Goal: Task Accomplishment & Management: Manage account settings

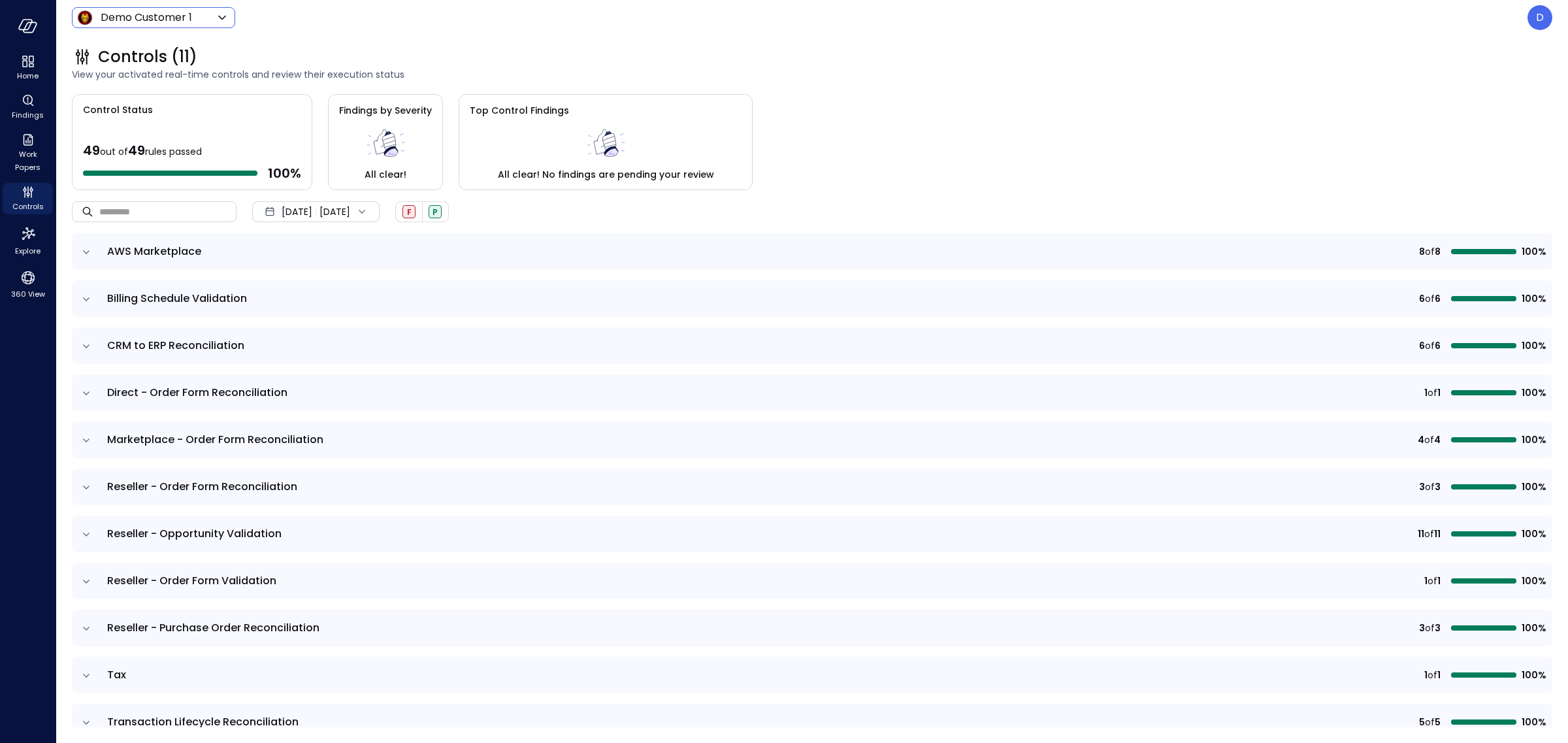
click at [199, 9] on body "Home Findings Work Papers Controls Explore 360 View Demo Customer 1 ***** ​ D C…" at bounding box center [784, 371] width 1568 height 743
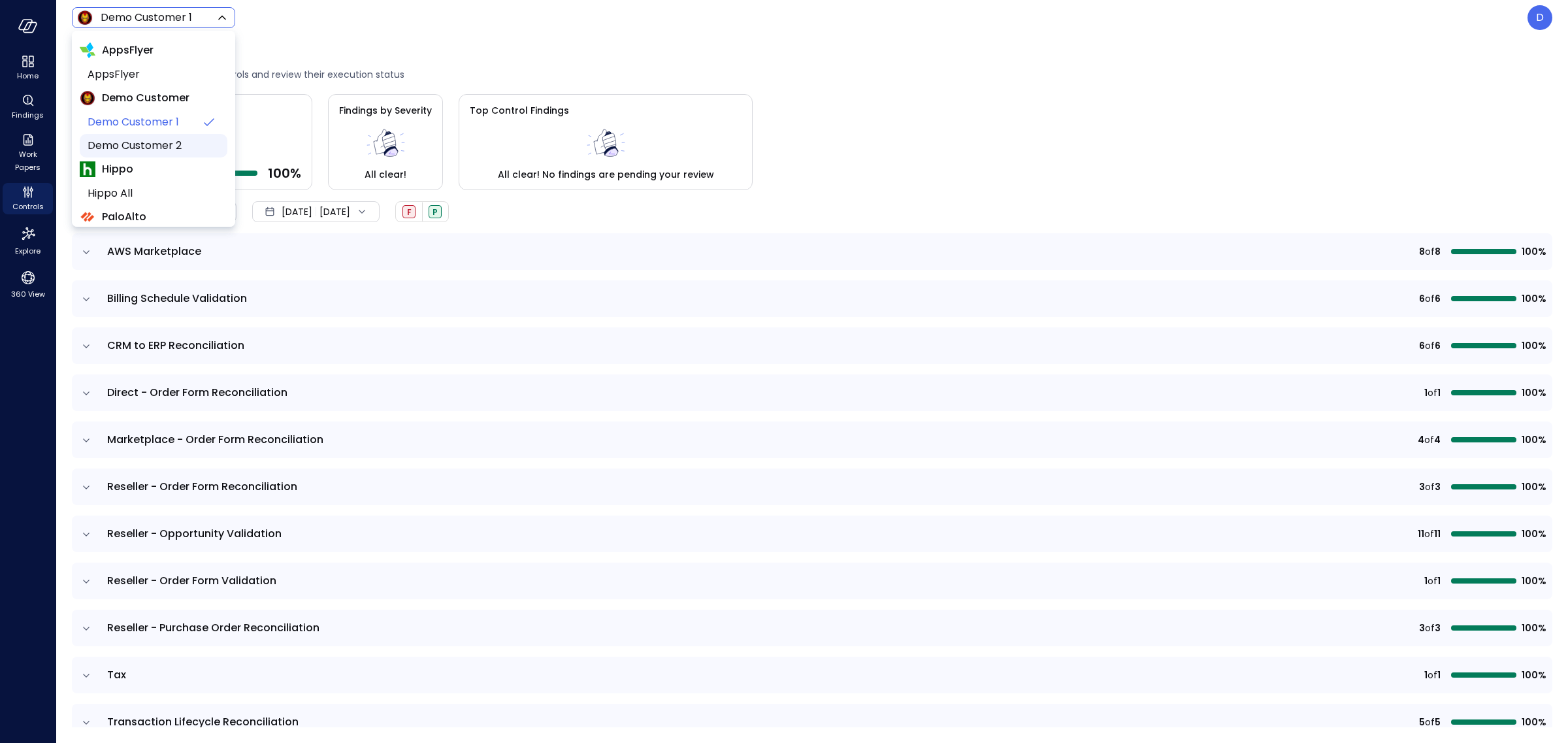
scroll to position [245, 0]
click at [1500, 33] on div at bounding box center [784, 371] width 1568 height 743
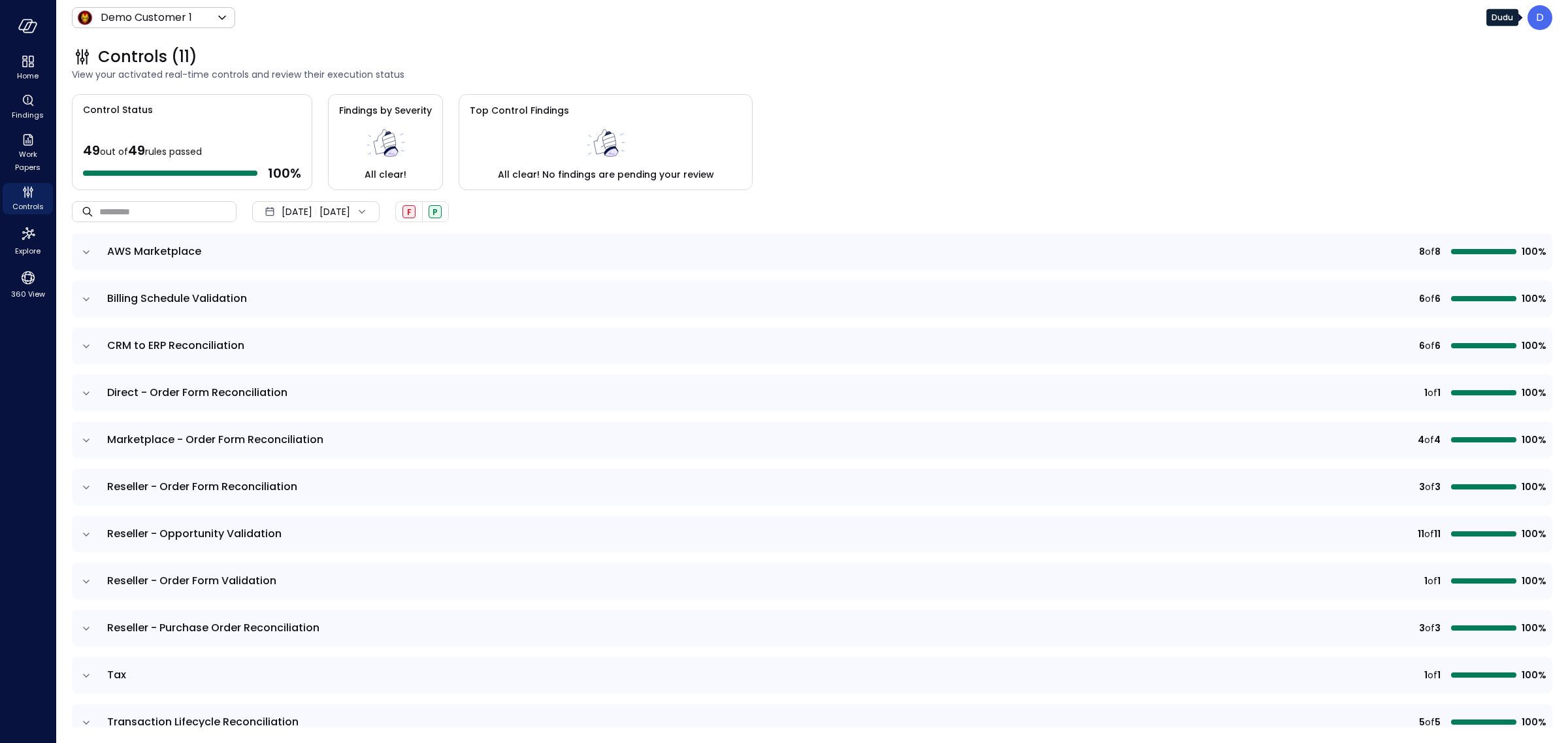
click at [1544, 19] on div "D" at bounding box center [1540, 18] width 25 height 25
click at [1465, 130] on li "Builder" at bounding box center [1486, 125] width 129 height 23
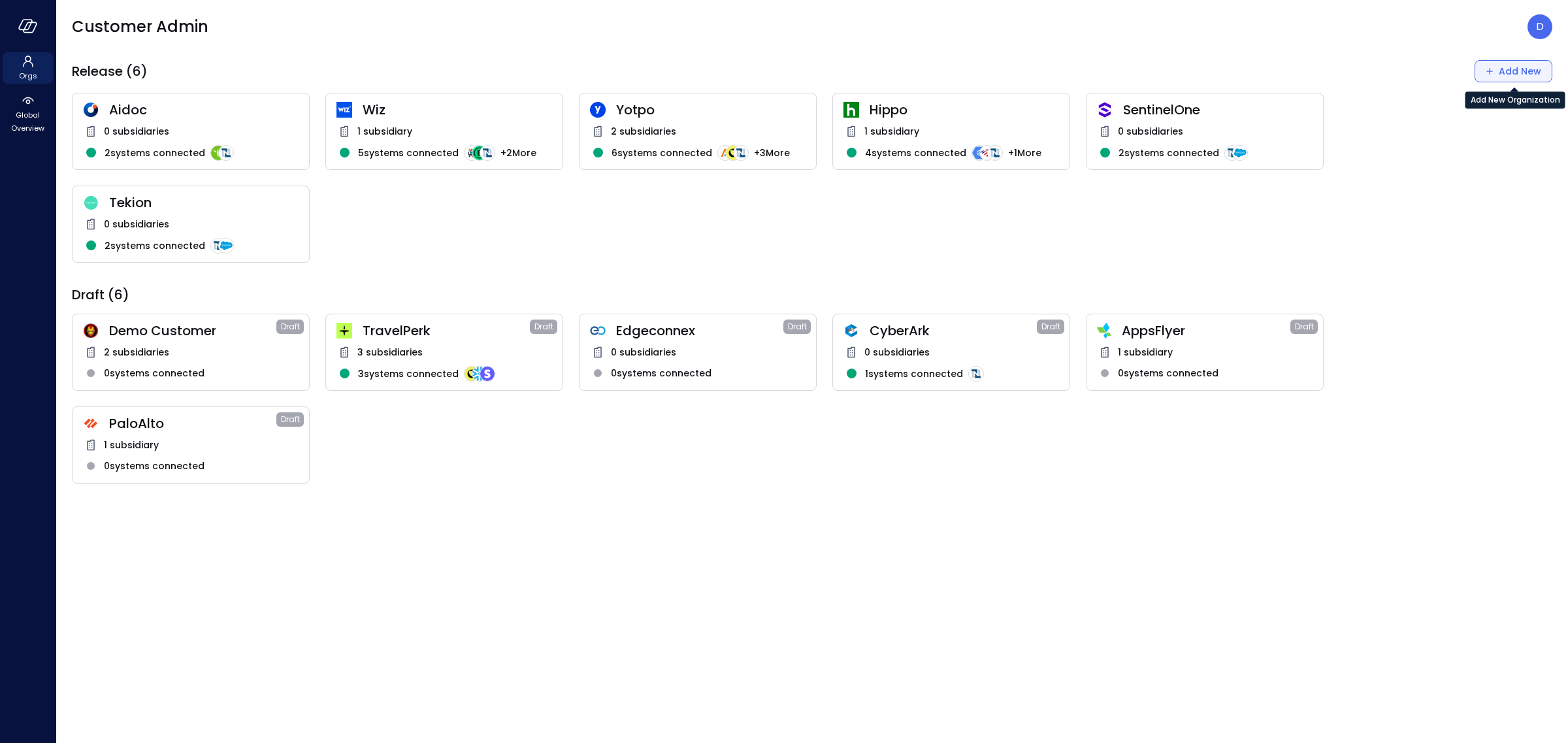
click at [1493, 74] on icon "Add New Organization" at bounding box center [1490, 71] width 13 height 13
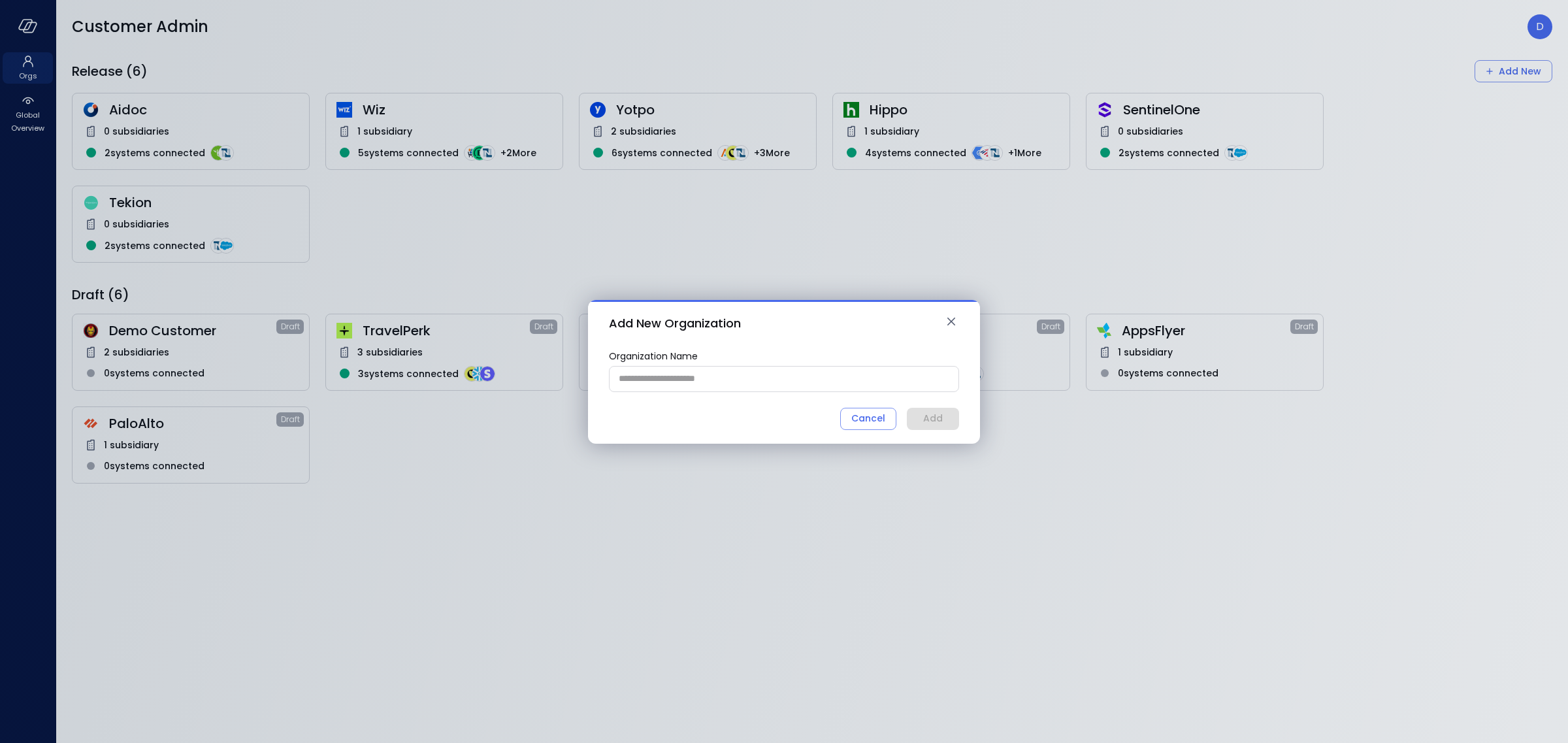
click at [680, 378] on input "Organization Name" at bounding box center [784, 378] width 349 height 24
type input "*"
type input "*****"
click at [952, 414] on button "Add" at bounding box center [932, 419] width 52 height 22
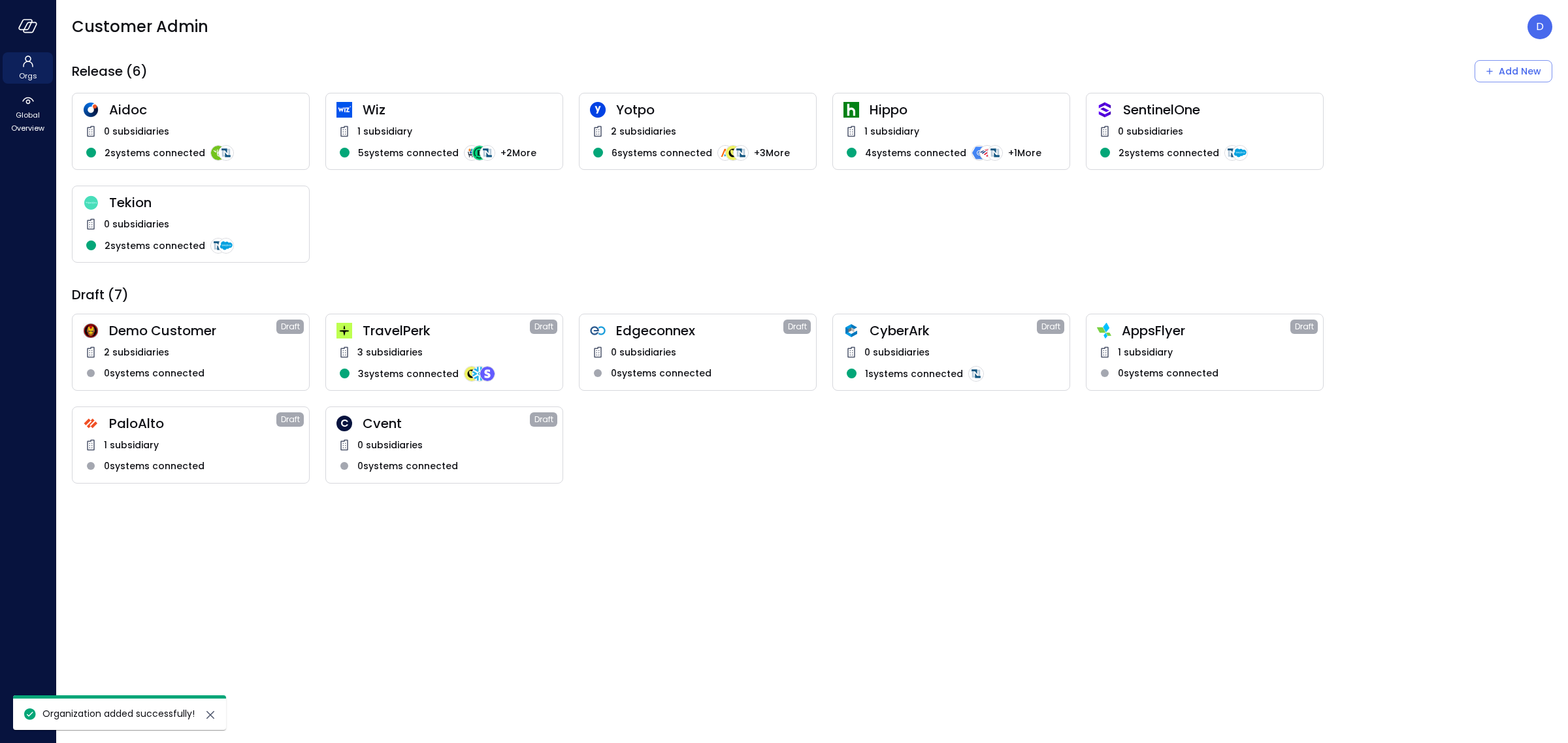
click at [397, 433] on div "C Cvent Draft 0 subsidiaries 0 systems connected" at bounding box center [444, 444] width 238 height 77
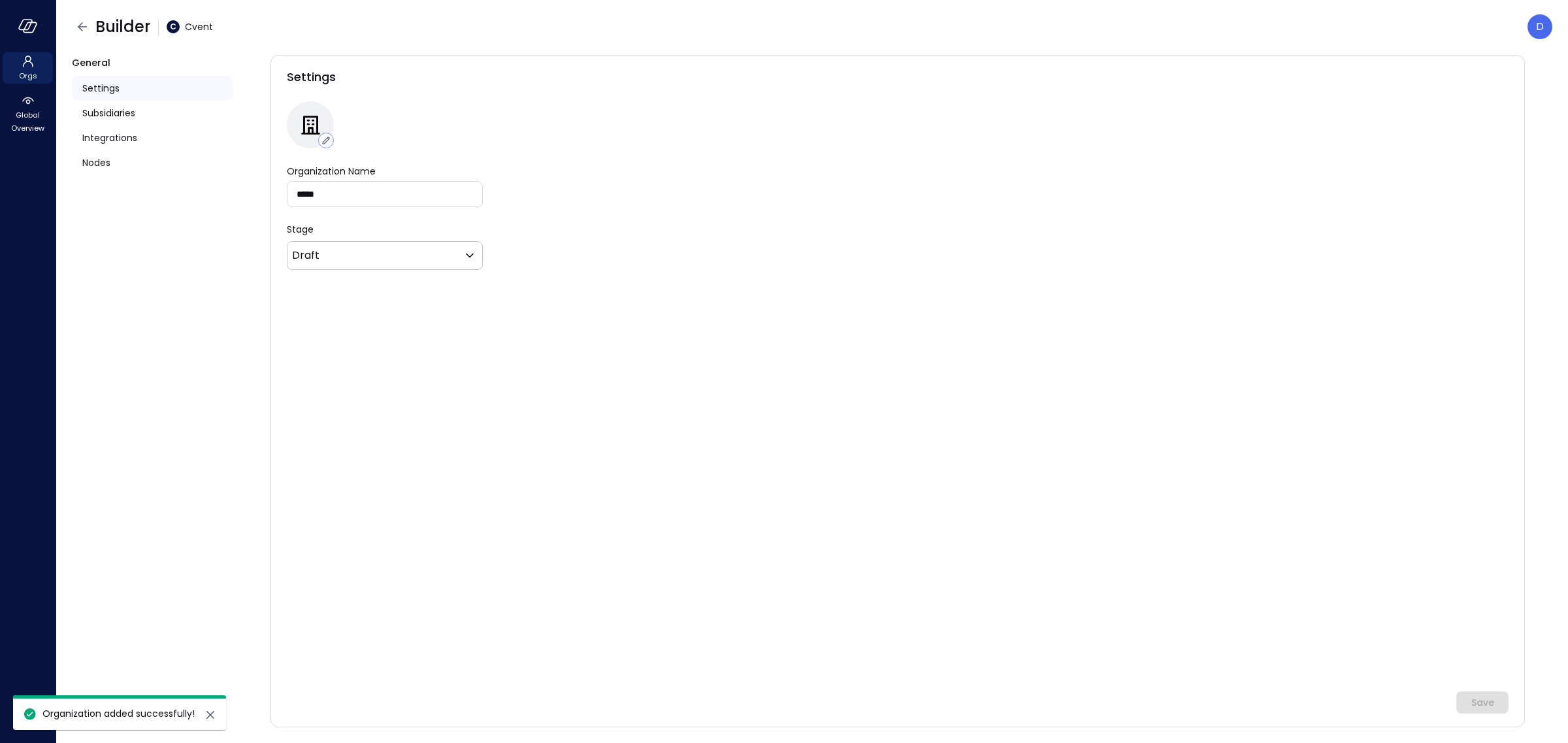
click at [295, 127] on div at bounding box center [310, 125] width 47 height 47
click at [328, 139] on icon "button" at bounding box center [325, 140] width 7 height 7
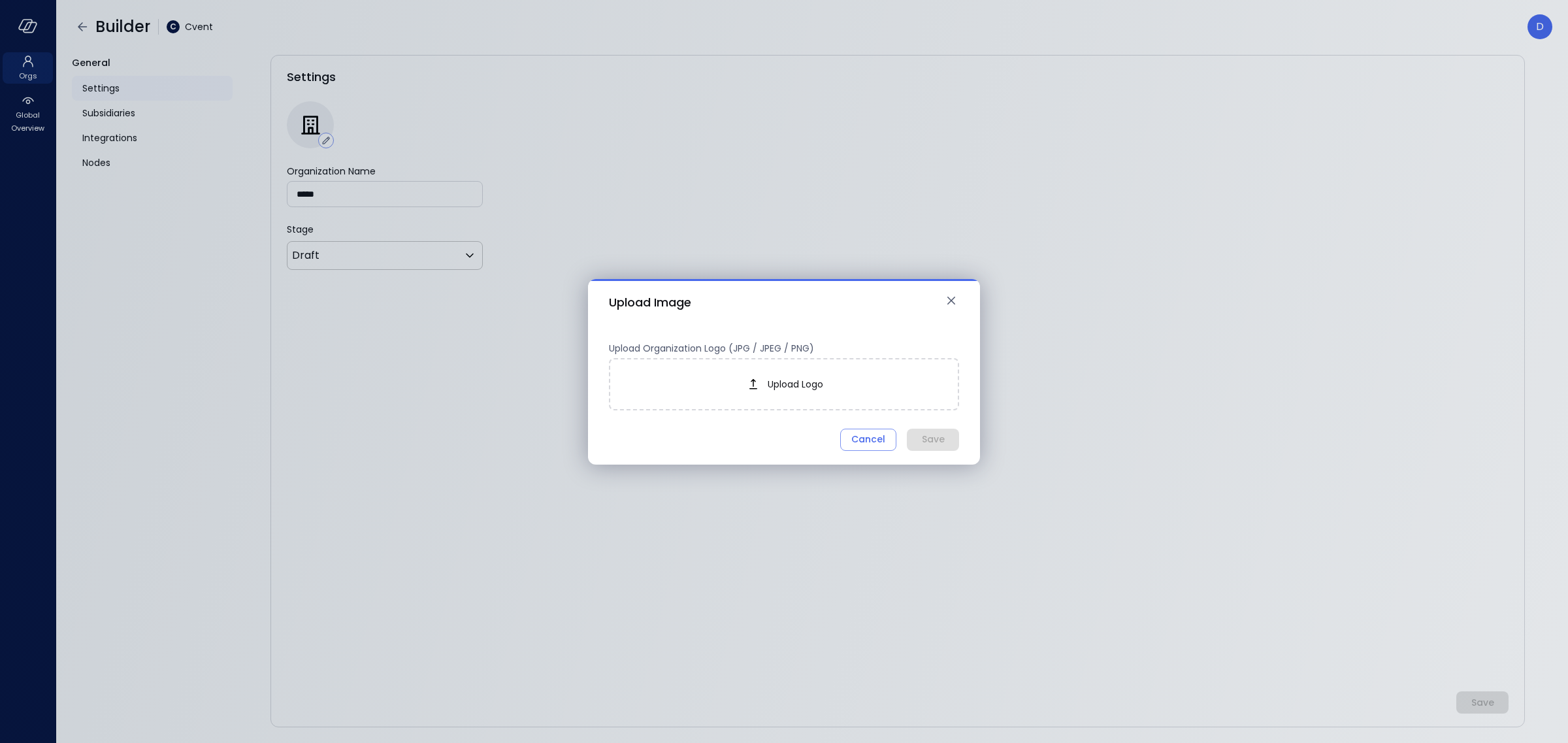
click at [774, 384] on span "Upload Logo" at bounding box center [795, 384] width 56 height 15
click at [787, 379] on span "Upload Logo" at bounding box center [795, 384] width 56 height 15
click at [941, 432] on div "Save" at bounding box center [933, 439] width 23 height 16
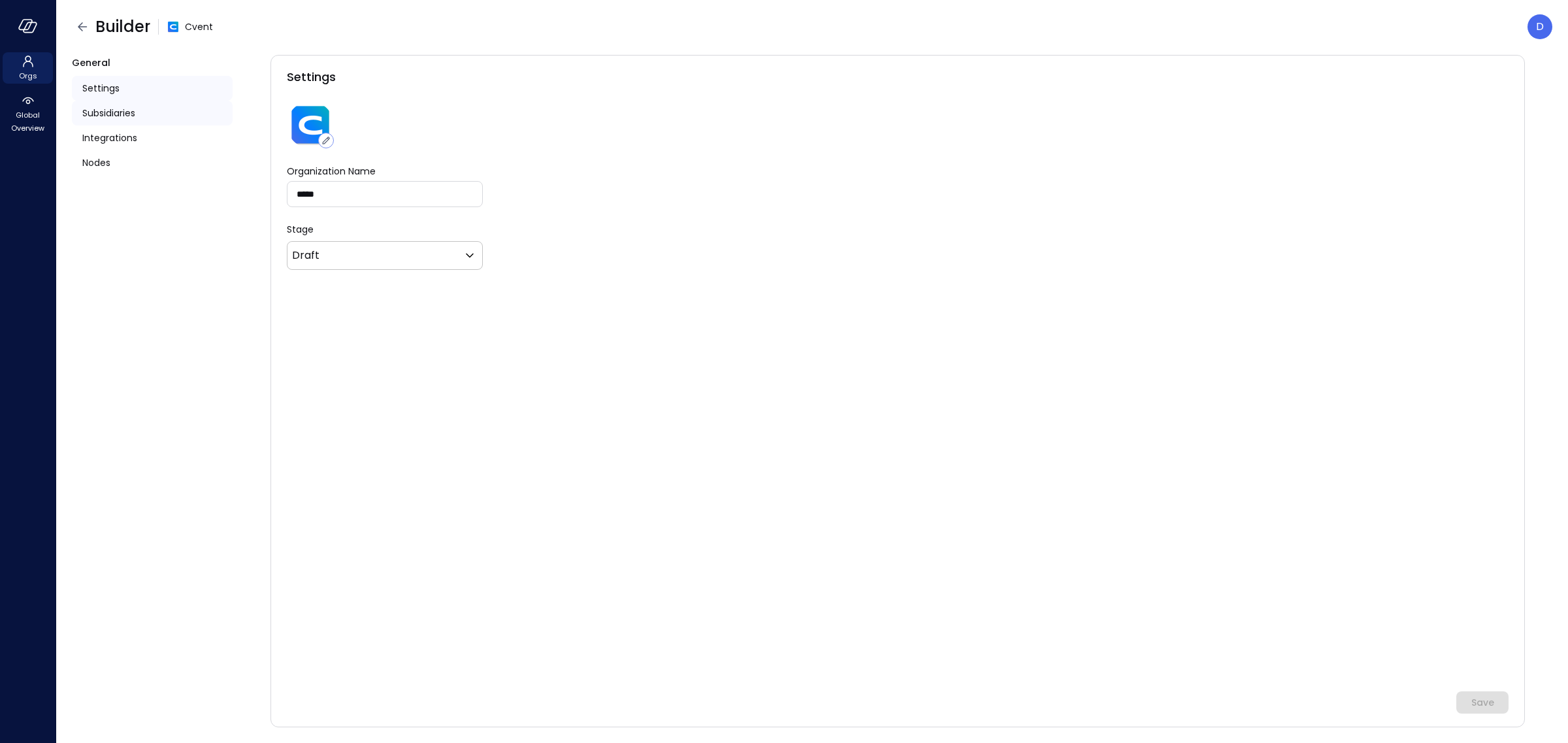
click at [117, 114] on span "Subsidiaries" at bounding box center [108, 113] width 53 height 15
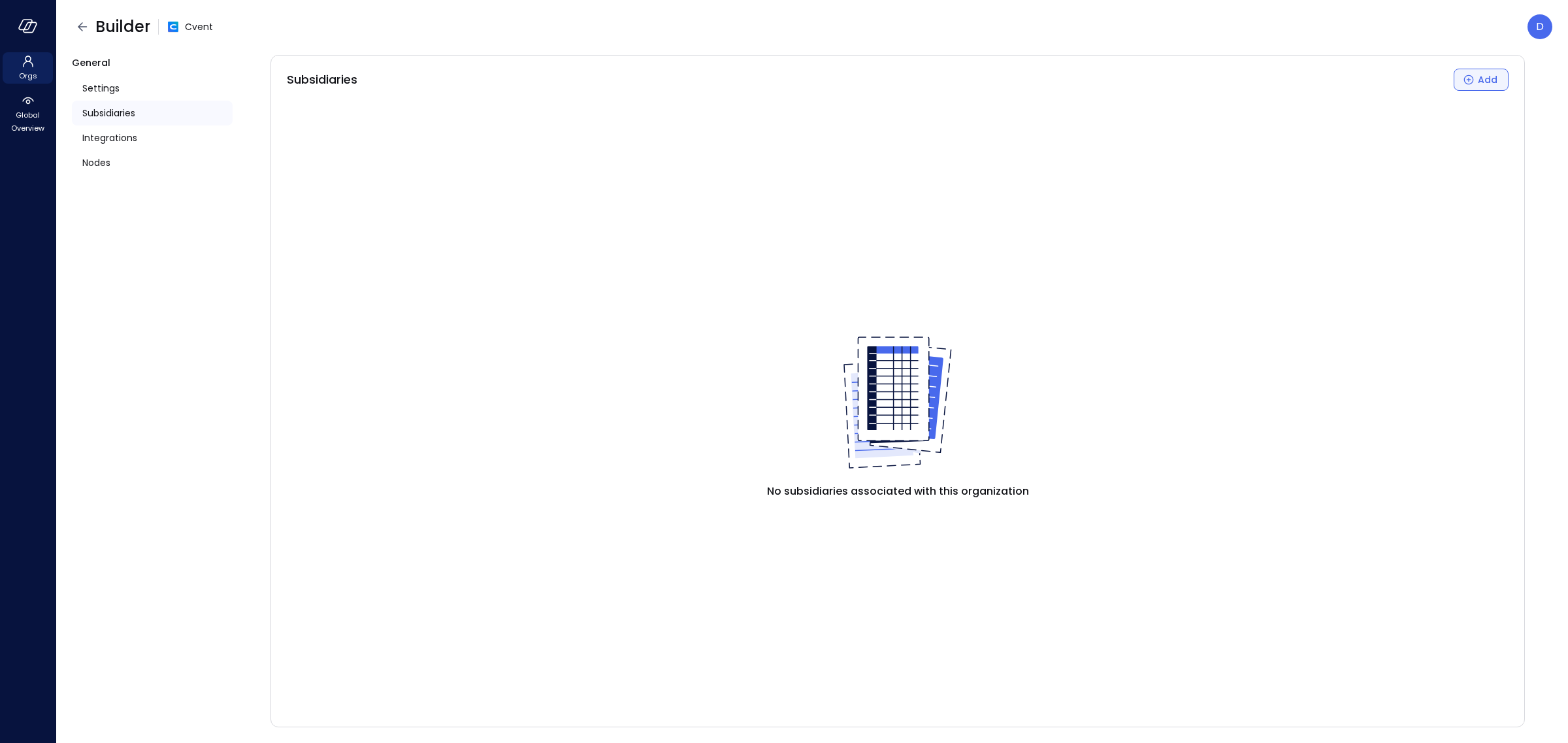
click at [1471, 90] on button "Add" at bounding box center [1481, 80] width 55 height 22
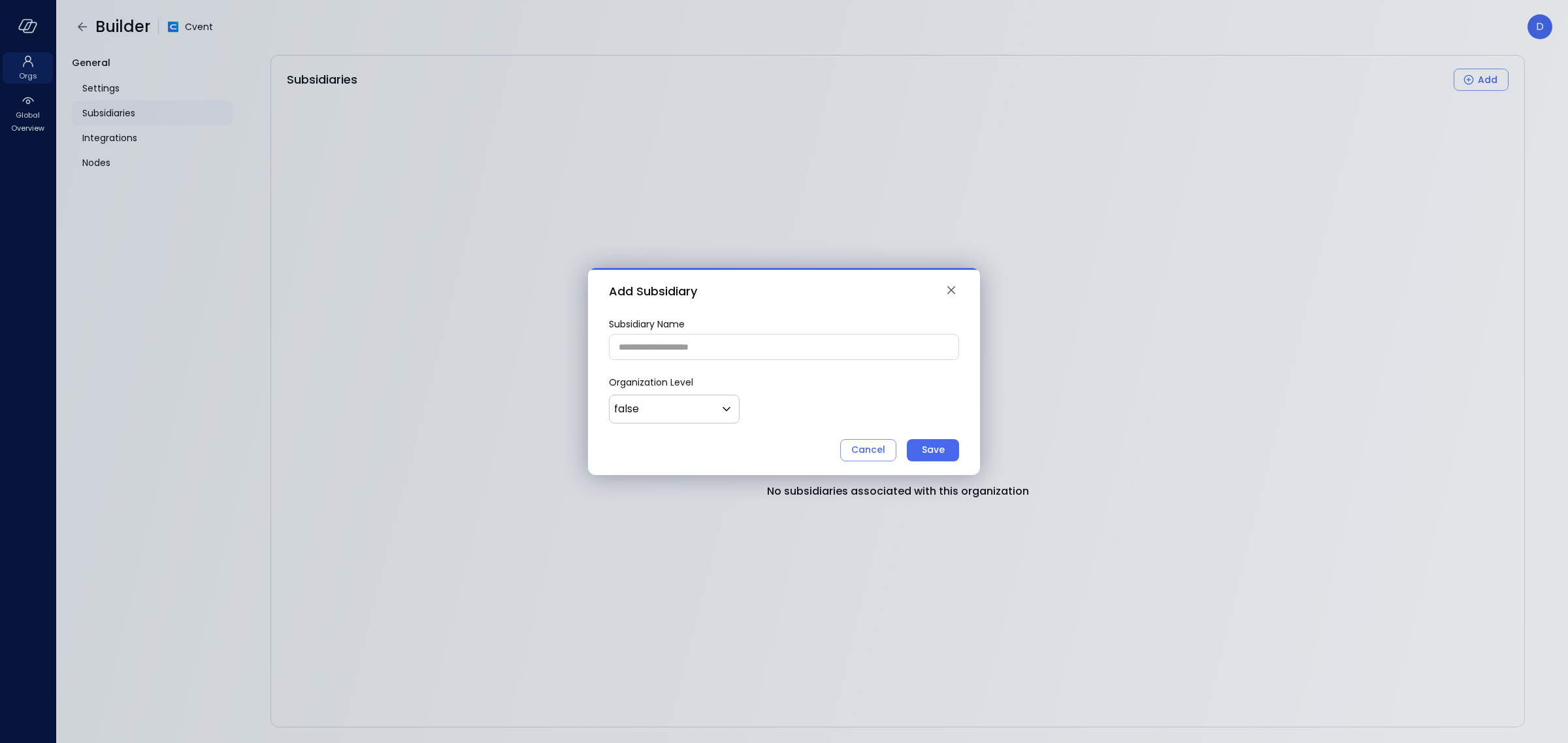
click at [686, 350] on input "Subsidiary Name" at bounding box center [784, 347] width 349 height 24
type input "*"
type input "*********"
click at [676, 406] on body "Orgs Global Overview Builder Cvent D General Settings Subsidiaries Integrations…" at bounding box center [784, 371] width 1568 height 743
click at [660, 439] on span "true" at bounding box center [673, 445] width 97 height 15
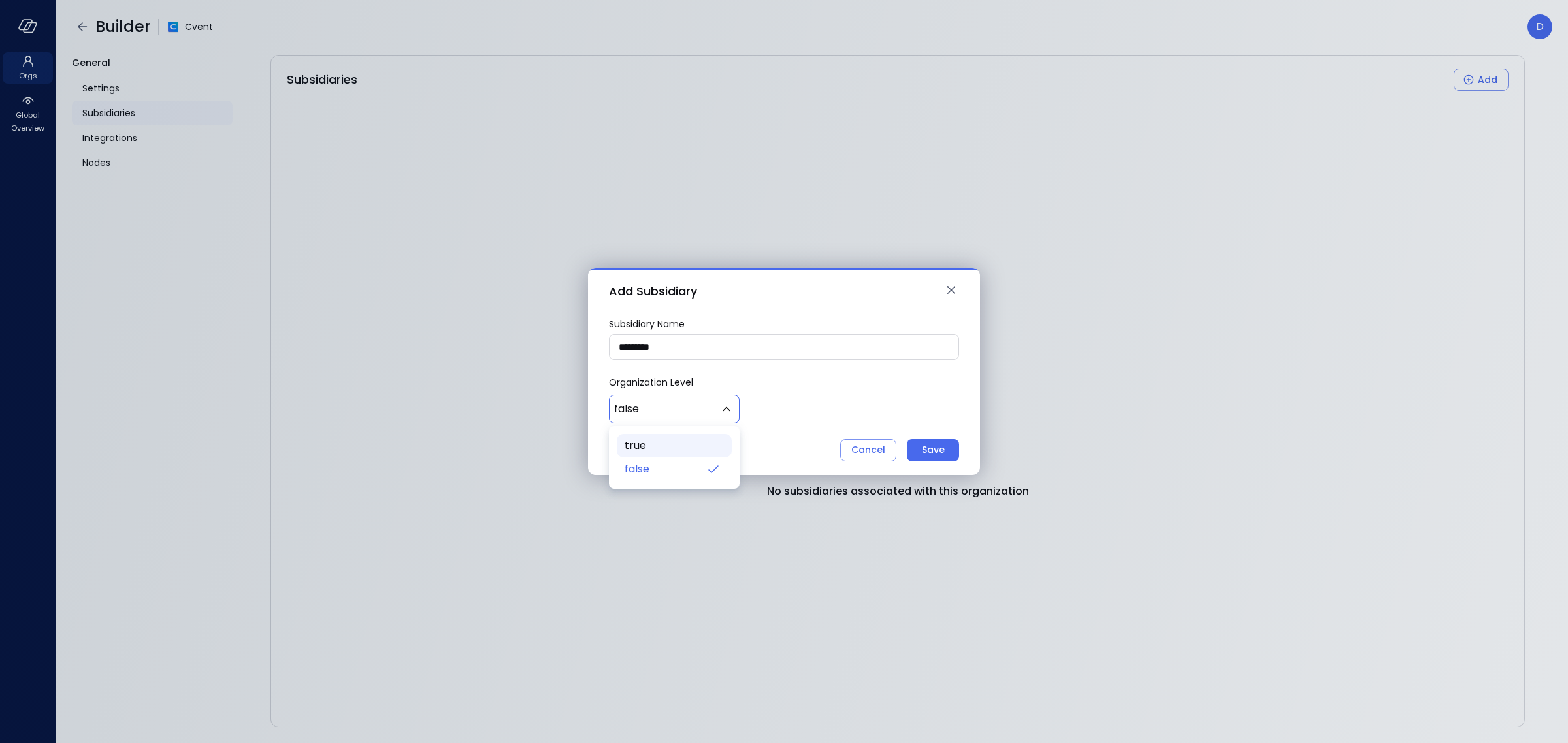
type input "*"
click at [776, 400] on div "Organization Level true * ​" at bounding box center [784, 399] width 350 height 47
click at [936, 444] on div "Save" at bounding box center [933, 450] width 23 height 16
drag, startPoint x: 946, startPoint y: 292, endPoint x: 946, endPoint y: 285, distance: 7.0
click at [946, 292] on icon "button" at bounding box center [951, 290] width 15 height 15
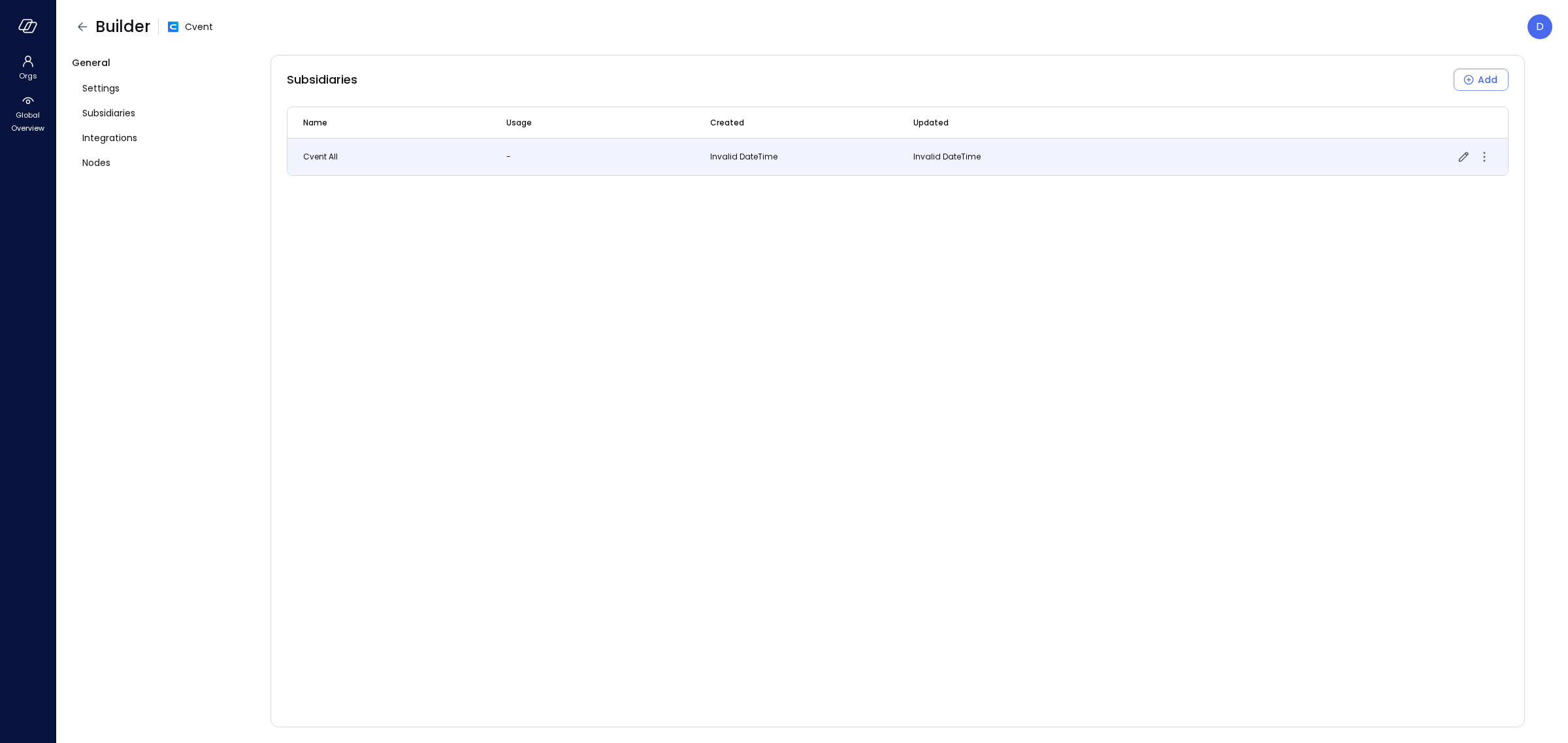
click at [312, 158] on span "Cvent all" at bounding box center [320, 156] width 34 height 11
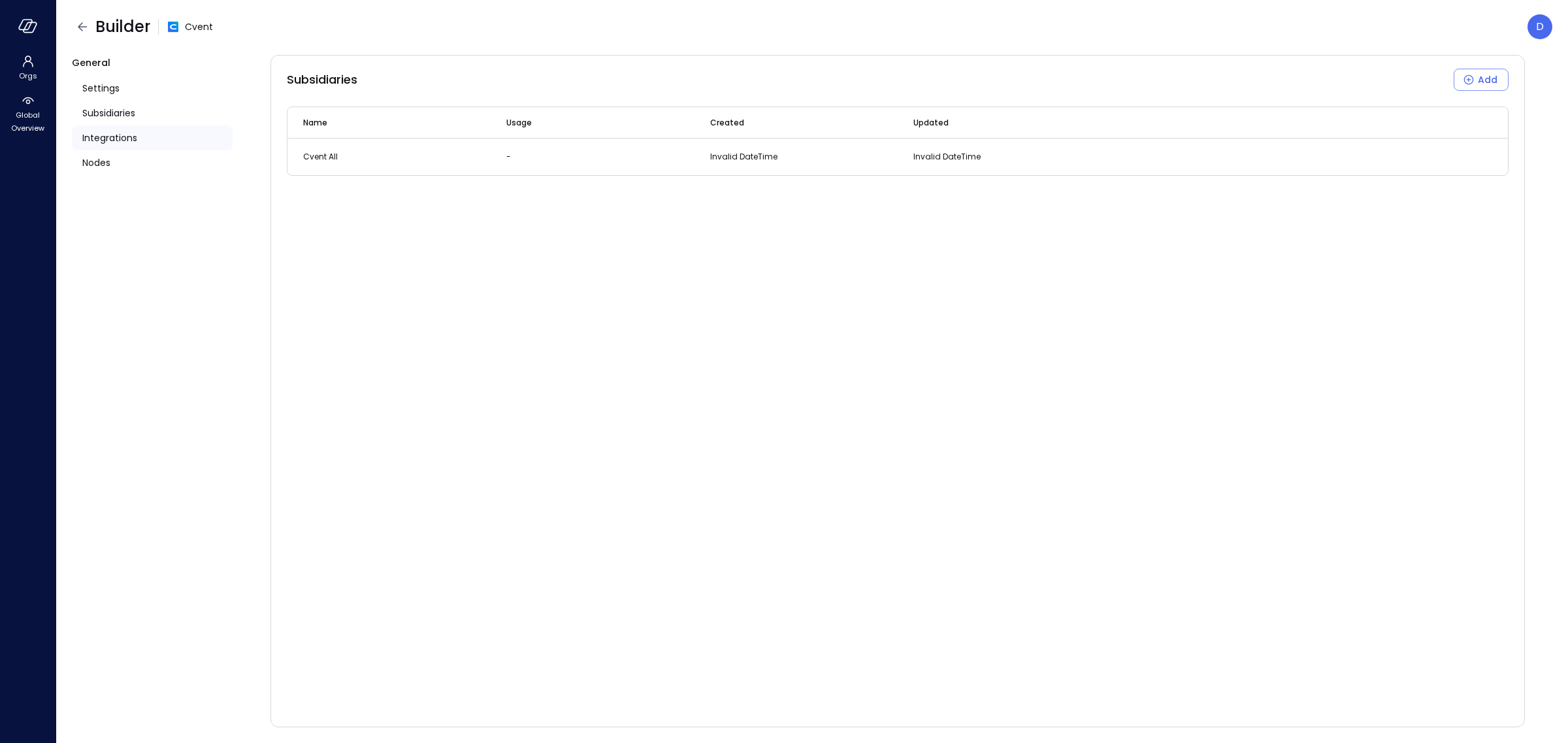
click at [158, 129] on div "Integrations" at bounding box center [152, 138] width 161 height 25
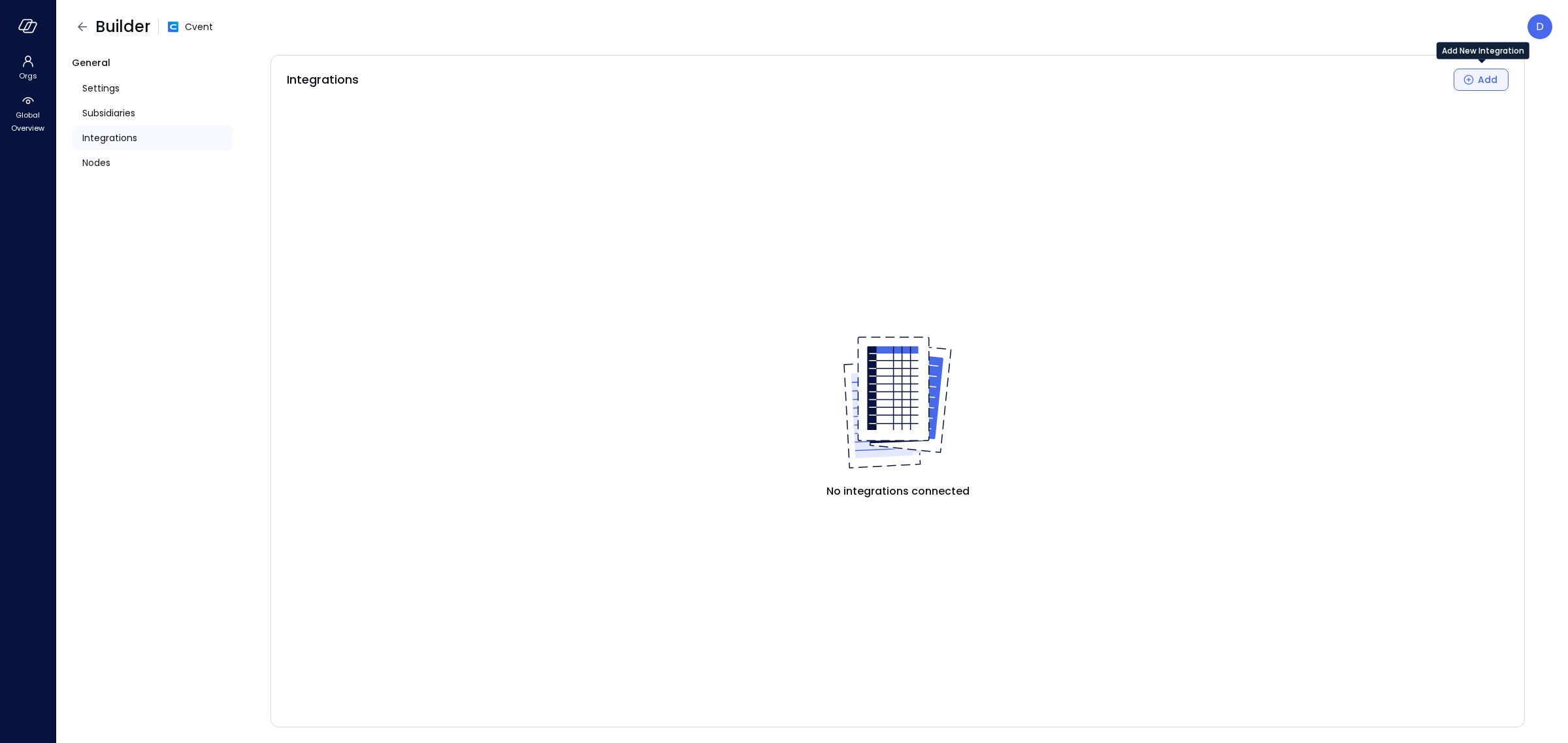
click at [1480, 78] on div "Add" at bounding box center [1487, 80] width 20 height 16
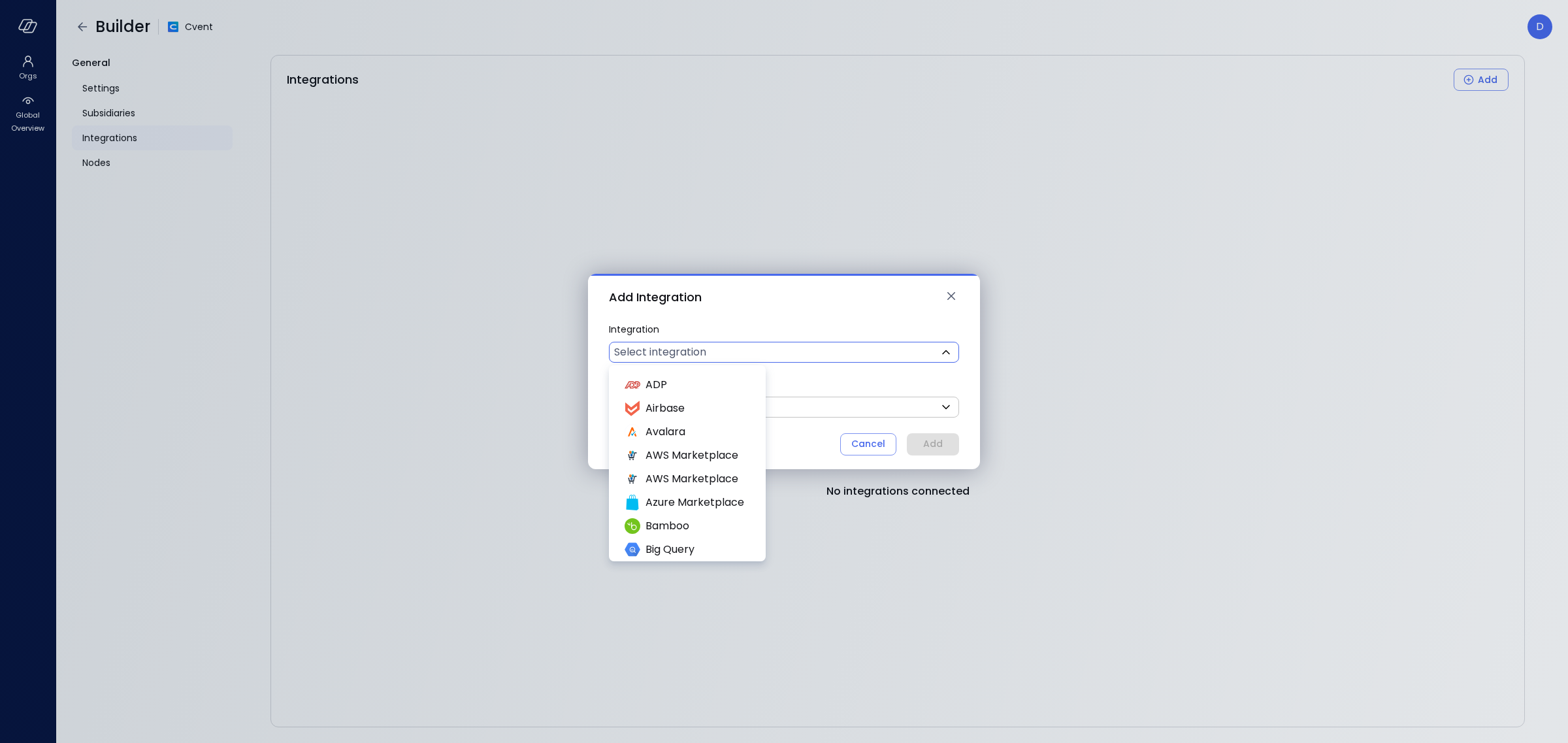
click at [699, 357] on body "Orgs Global Overview Builder Cvent D General Settings Subsidiaries Integrations…" at bounding box center [784, 371] width 1568 height 743
click at [679, 414] on span "Salesforce" at bounding box center [696, 416] width 102 height 15
type input "**********"
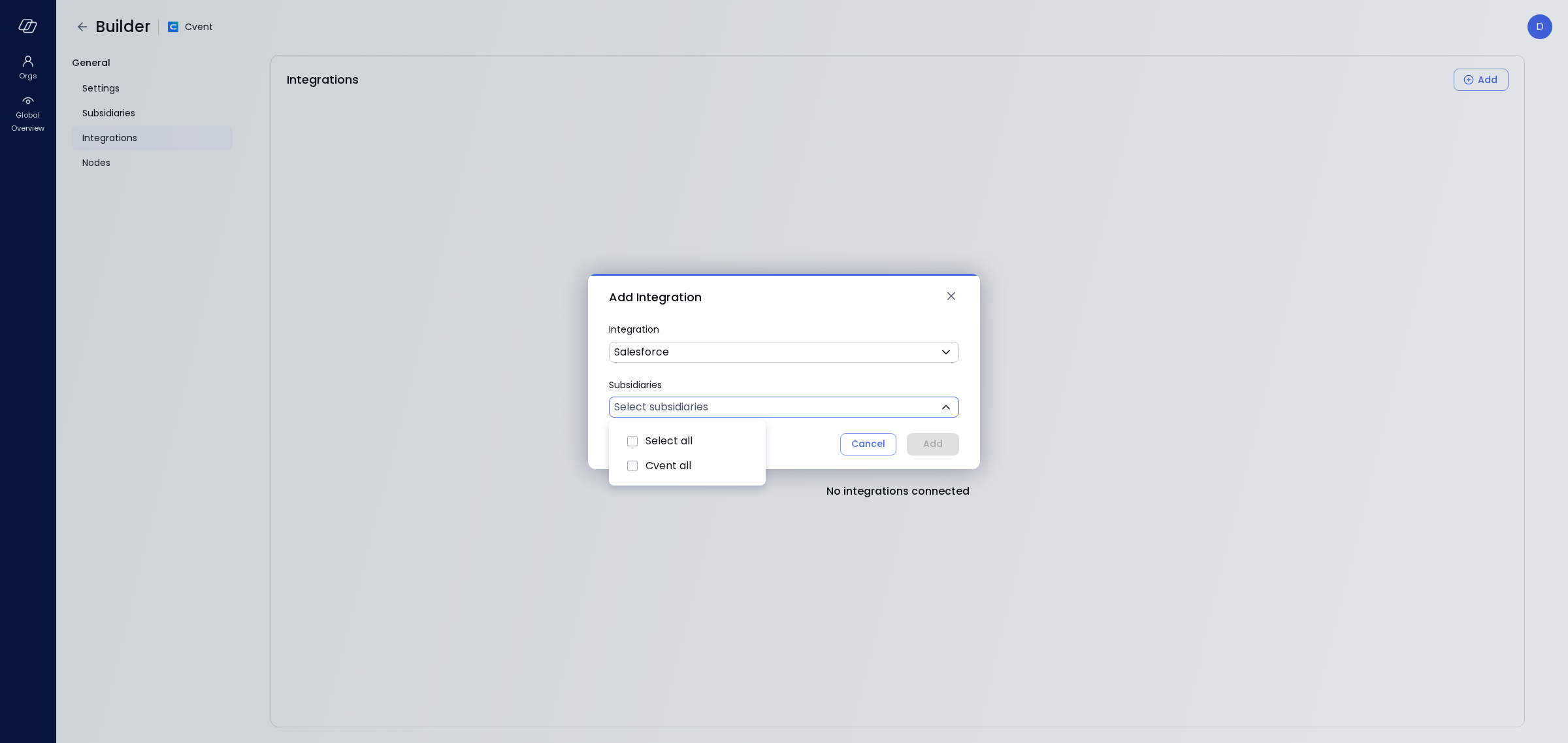
click at [705, 402] on body "**********" at bounding box center [784, 371] width 1568 height 743
click at [691, 464] on span "Cvent all" at bounding box center [696, 466] width 102 height 15
type input "***"
click at [946, 439] on div at bounding box center [784, 371] width 1568 height 743
click at [935, 445] on div "Add" at bounding box center [932, 444] width 20 height 16
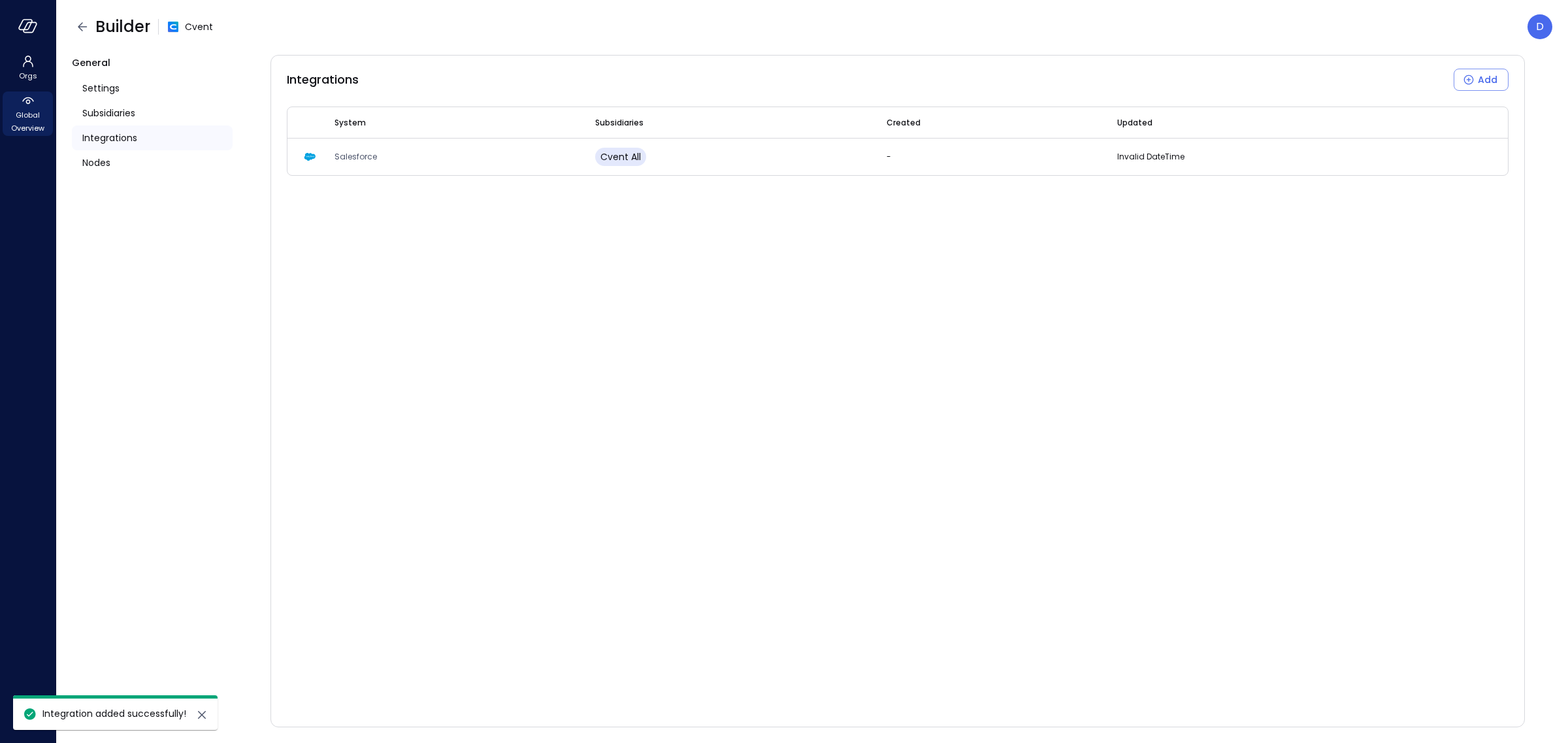
click at [33, 98] on icon at bounding box center [28, 100] width 15 height 15
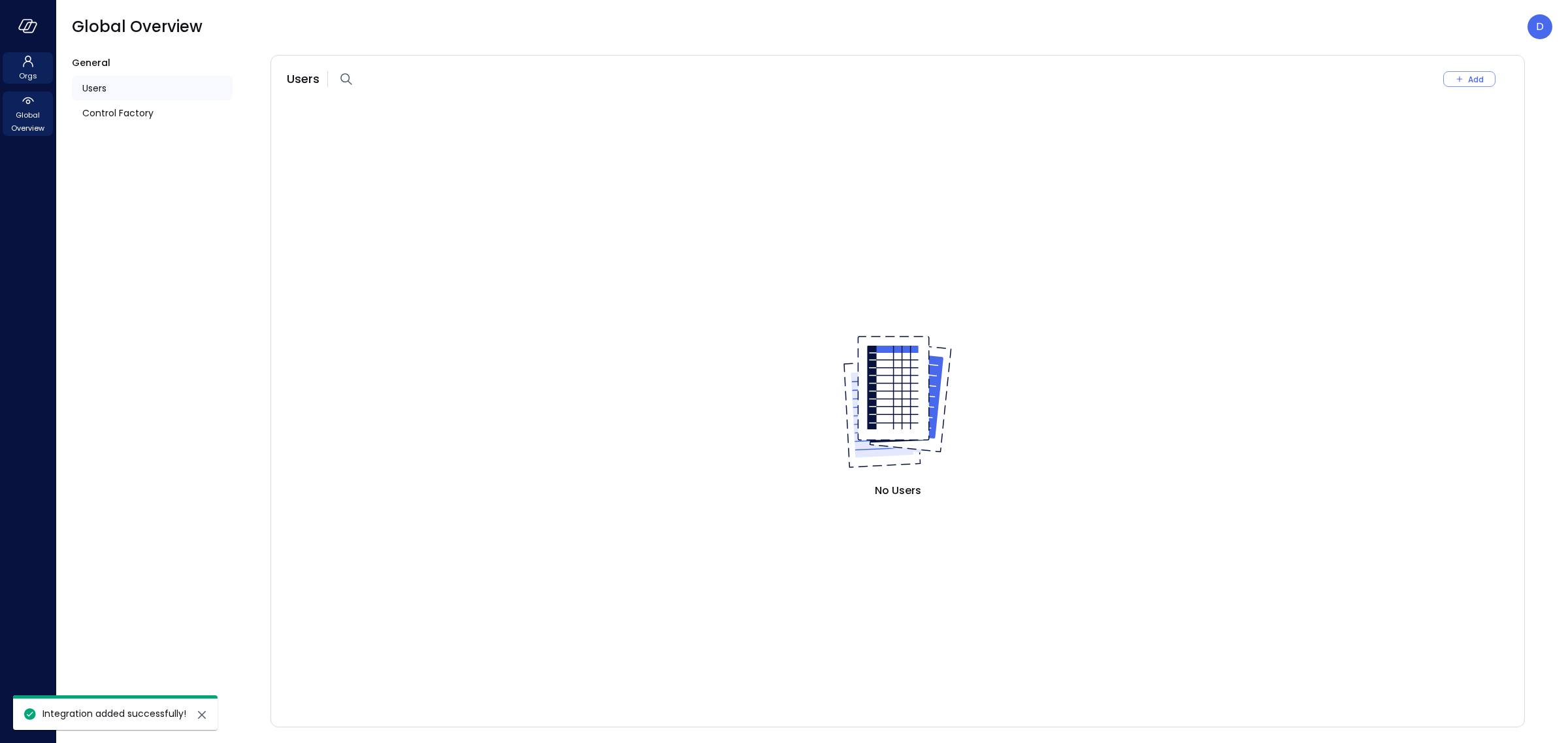
click at [21, 59] on icon at bounding box center [28, 61] width 15 height 15
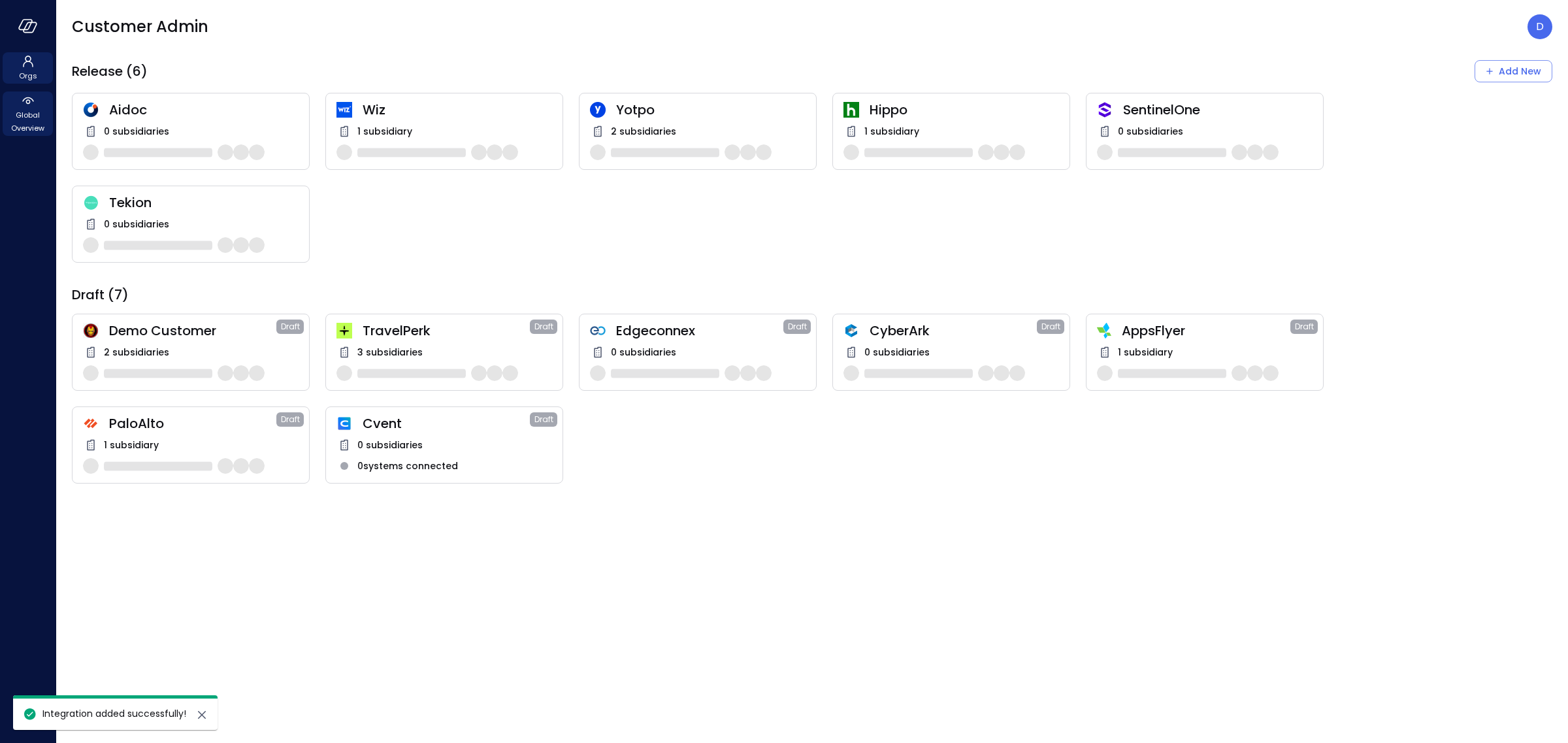
click at [37, 111] on span "Global Overview" at bounding box center [28, 122] width 40 height 26
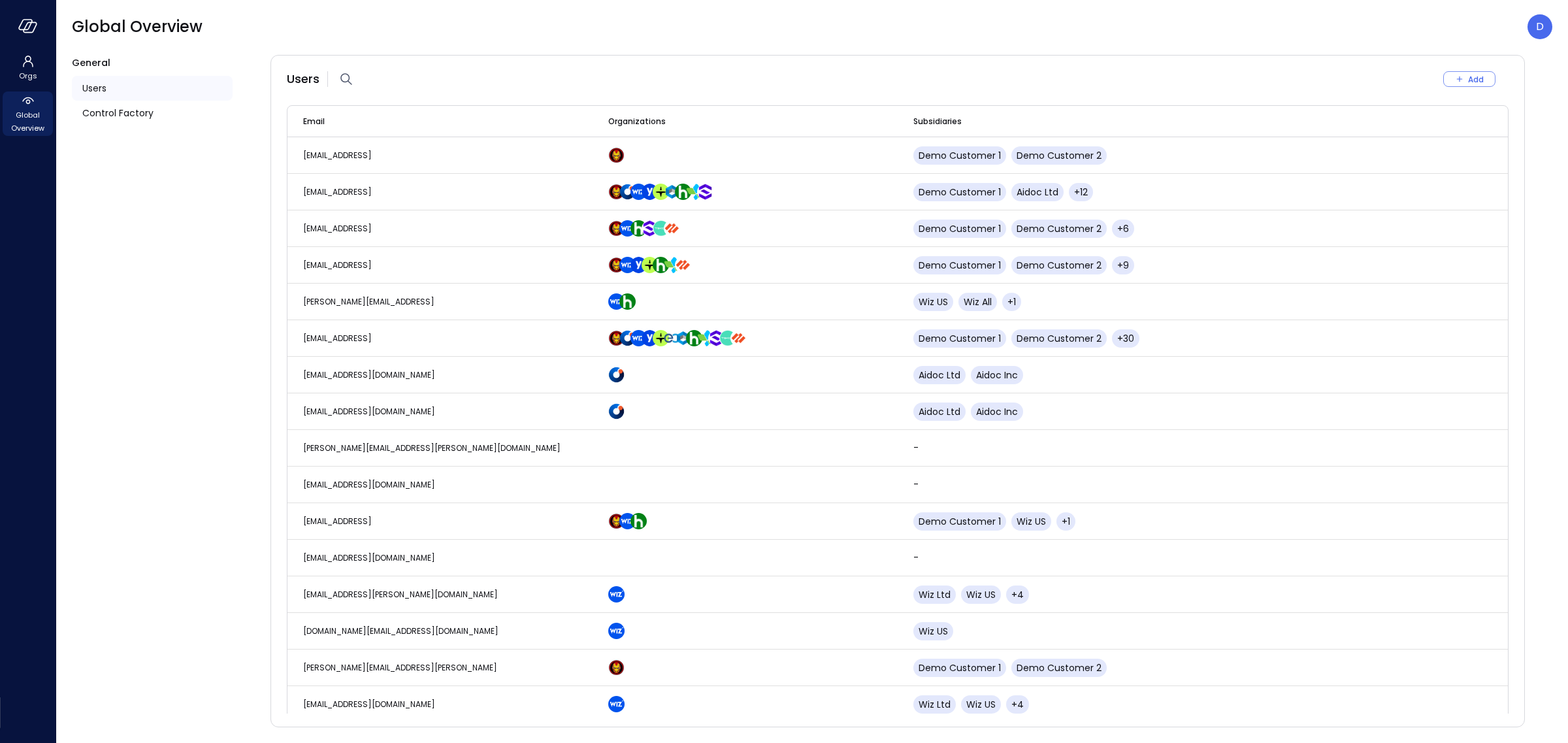
click at [103, 89] on span "Users" at bounding box center [94, 89] width 24 height 15
click at [1483, 76] on div "Add" at bounding box center [1476, 79] width 15 height 14
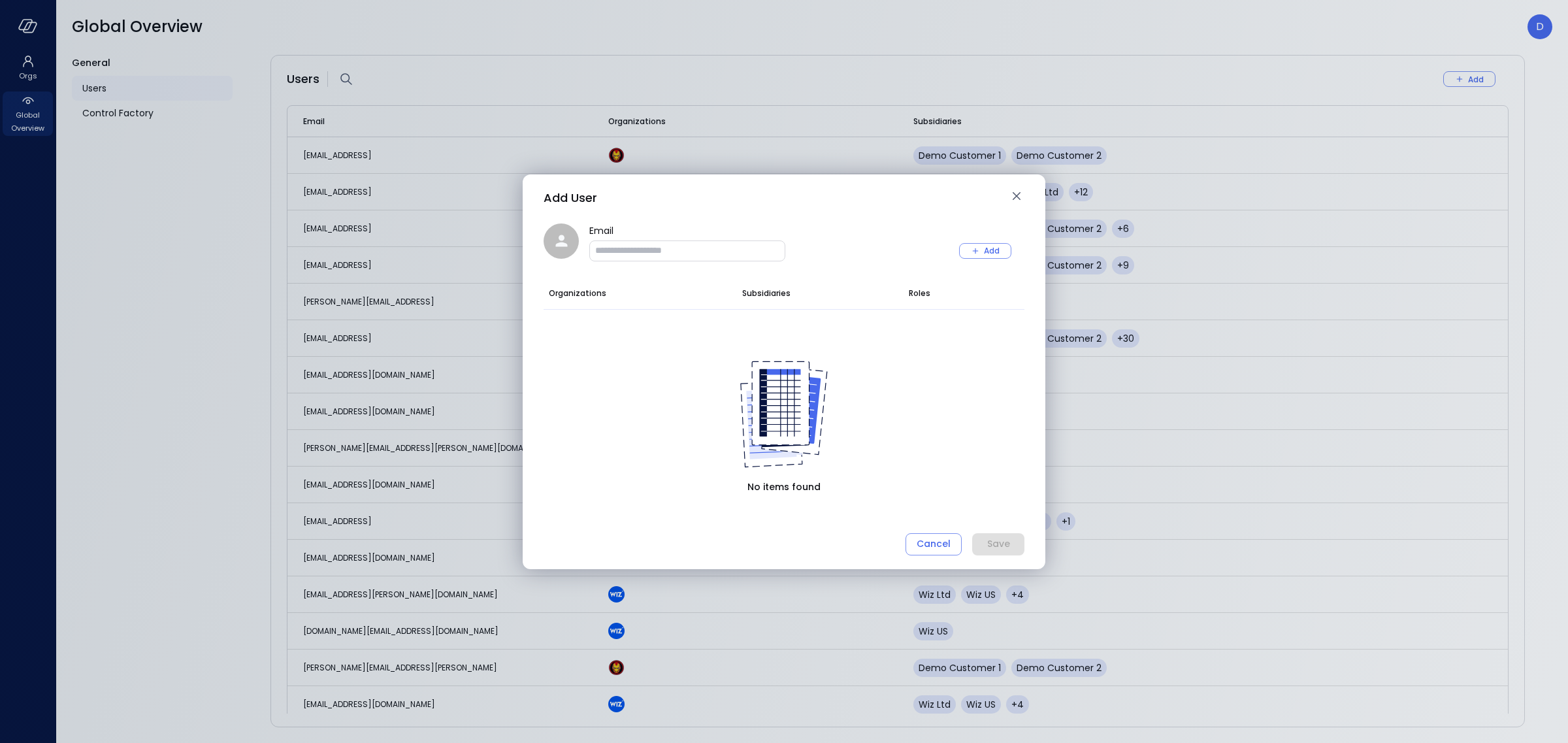
click at [627, 249] on input "Email" at bounding box center [688, 250] width 195 height 13
paste input "**********"
type input "**********"
drag, startPoint x: 999, startPoint y: 250, endPoint x: 988, endPoint y: 251, distance: 11.0
click at [999, 250] on div "Add" at bounding box center [991, 250] width 15 height 14
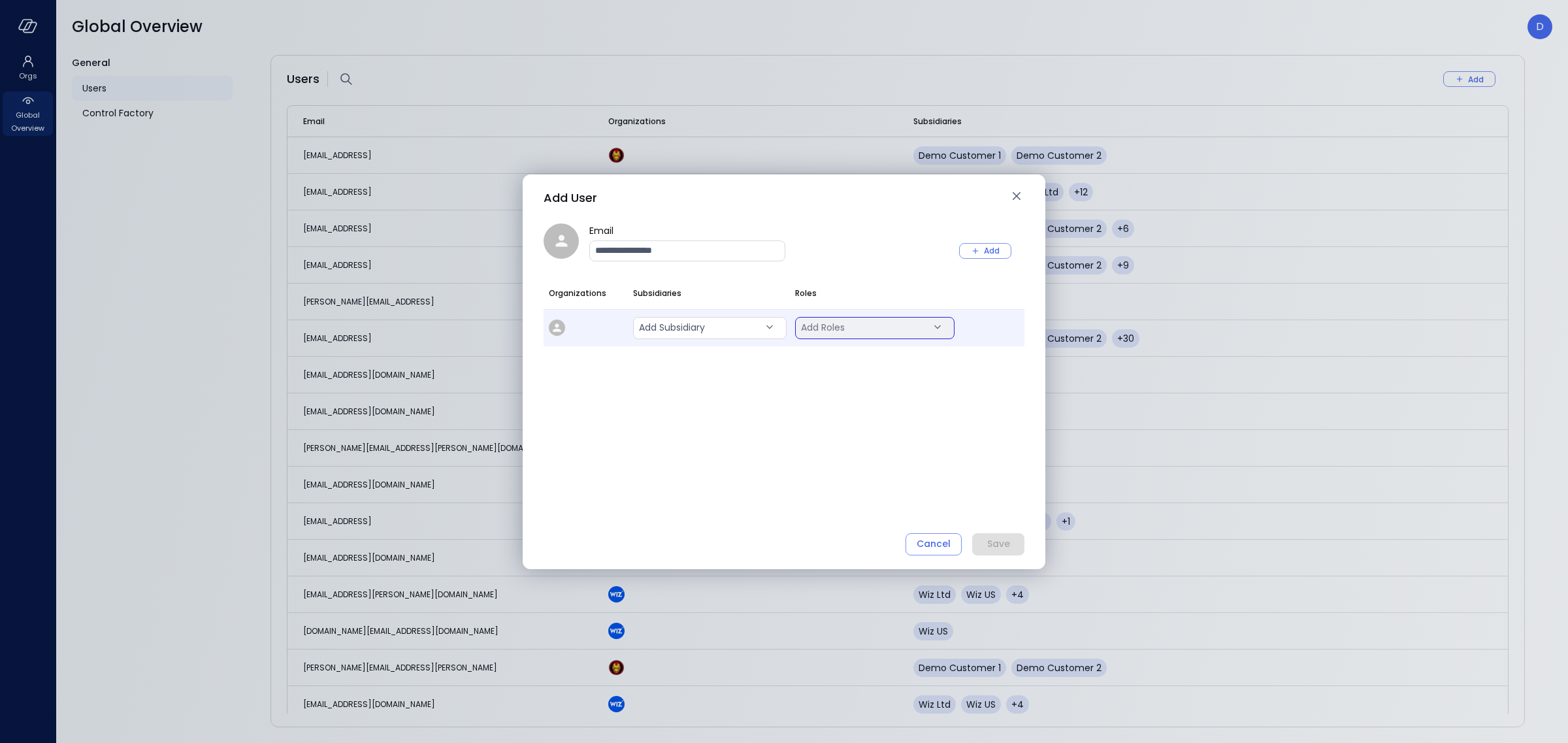
click at [847, 328] on div "Add Roles" at bounding box center [875, 328] width 159 height 22
click at [708, 328] on body "Orgs Global Overview Global Overview D General Users Control Factory Users Add …" at bounding box center [784, 371] width 1568 height 743
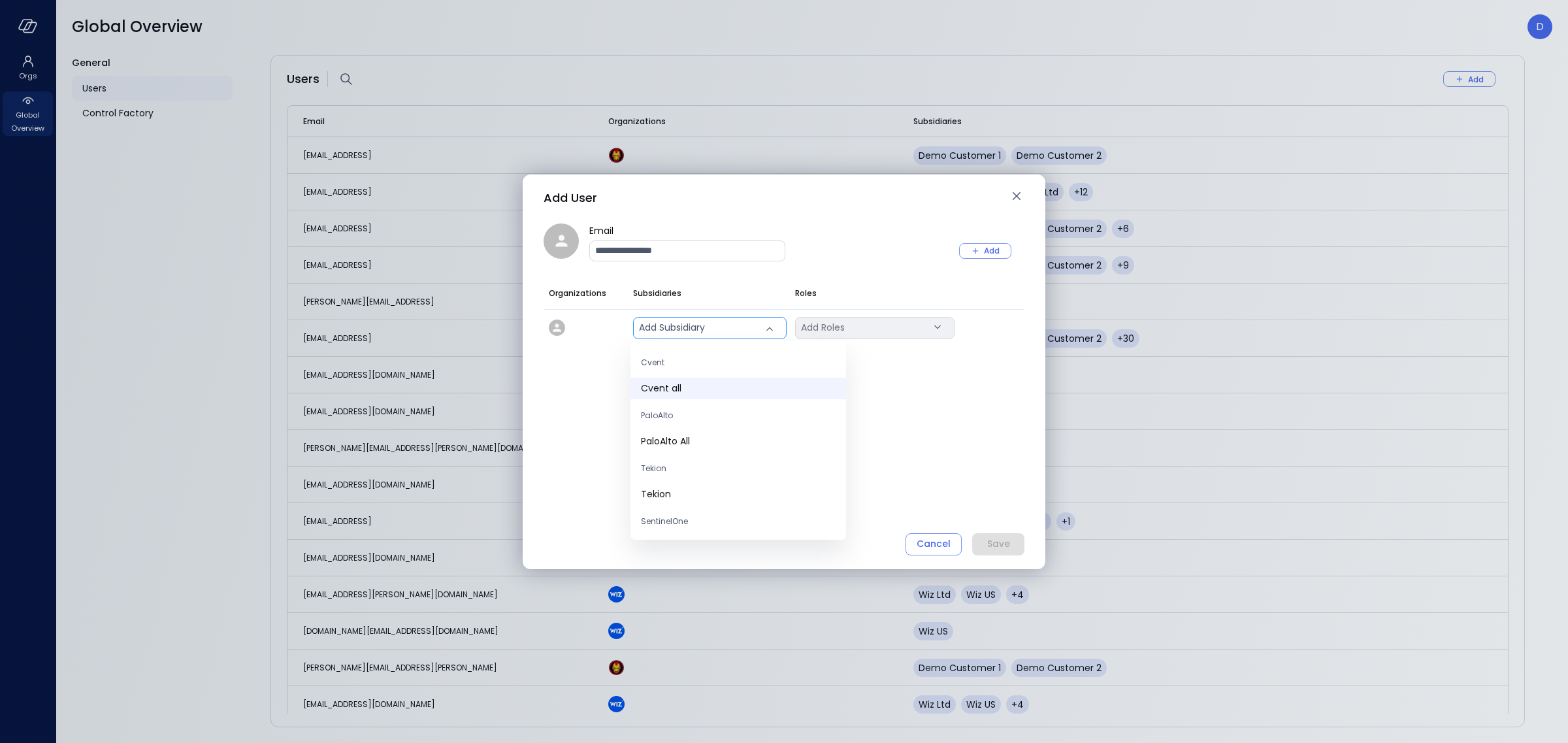
click at [699, 378] on li "Cvent all" at bounding box center [738, 388] width 216 height 21
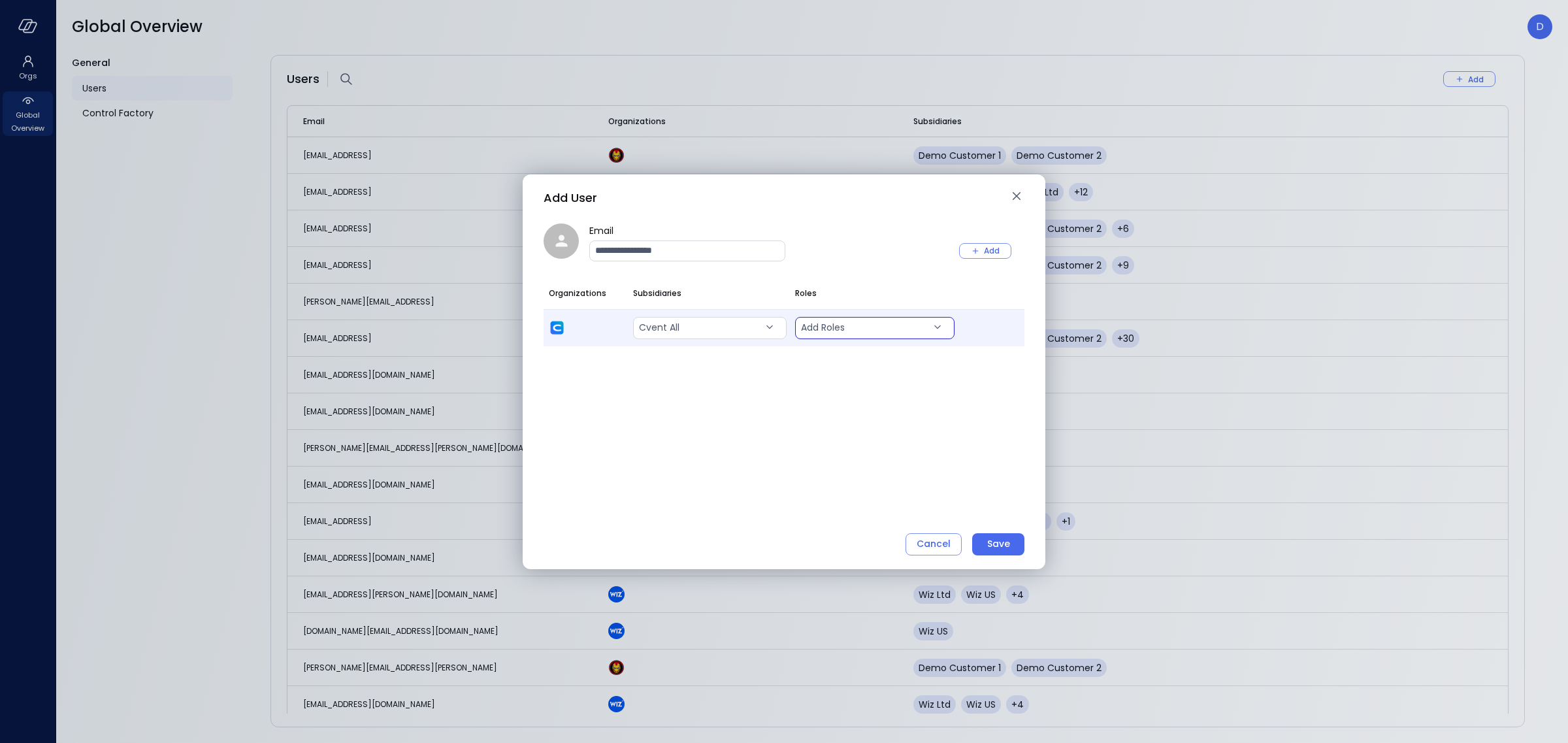
click at [859, 327] on body "Orgs Global Overview Global Overview D General Users Control Factory Users Add …" at bounding box center [784, 371] width 1568 height 743
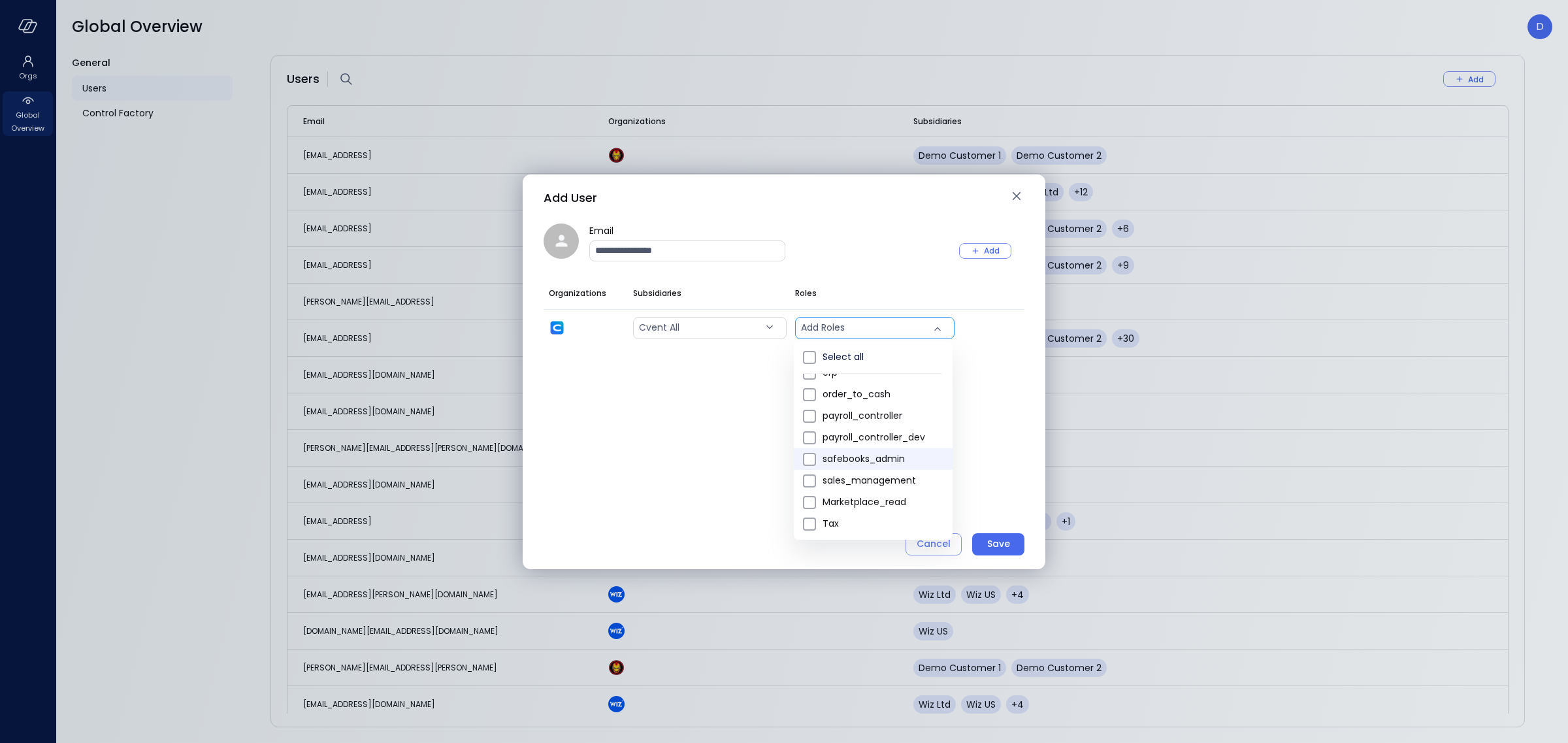
scroll to position [29, 0]
click at [888, 462] on span "sales_management" at bounding box center [882, 469] width 119 height 14
type input "*"
click at [1004, 410] on div at bounding box center [784, 371] width 1568 height 743
click at [899, 325] on body "Orgs Global Overview Global Overview D General Users Control Factory Users Add …" at bounding box center [784, 371] width 1568 height 743
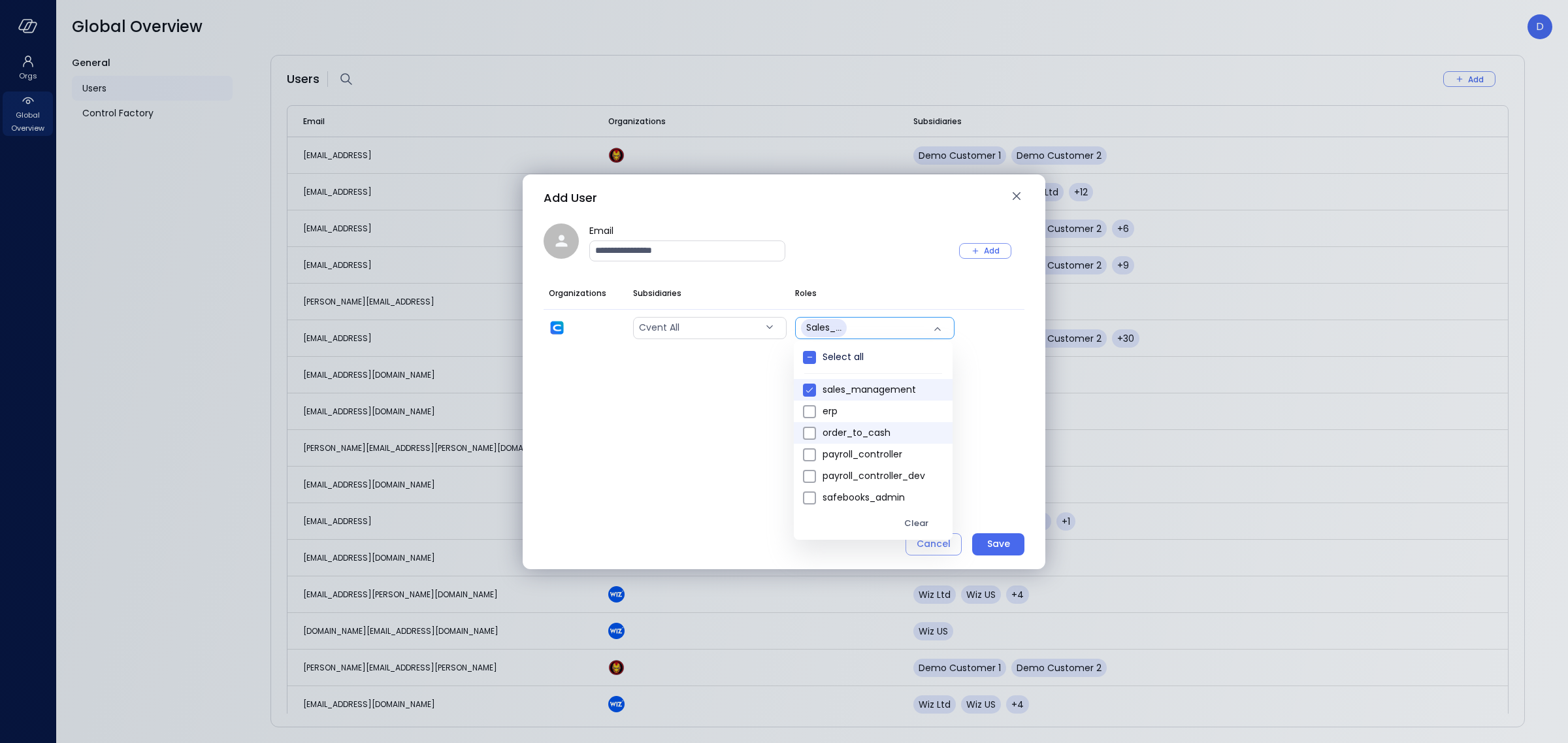
click at [886, 429] on span "order_to_cash" at bounding box center [882, 433] width 119 height 14
type input "***"
click at [997, 383] on div at bounding box center [784, 371] width 1568 height 743
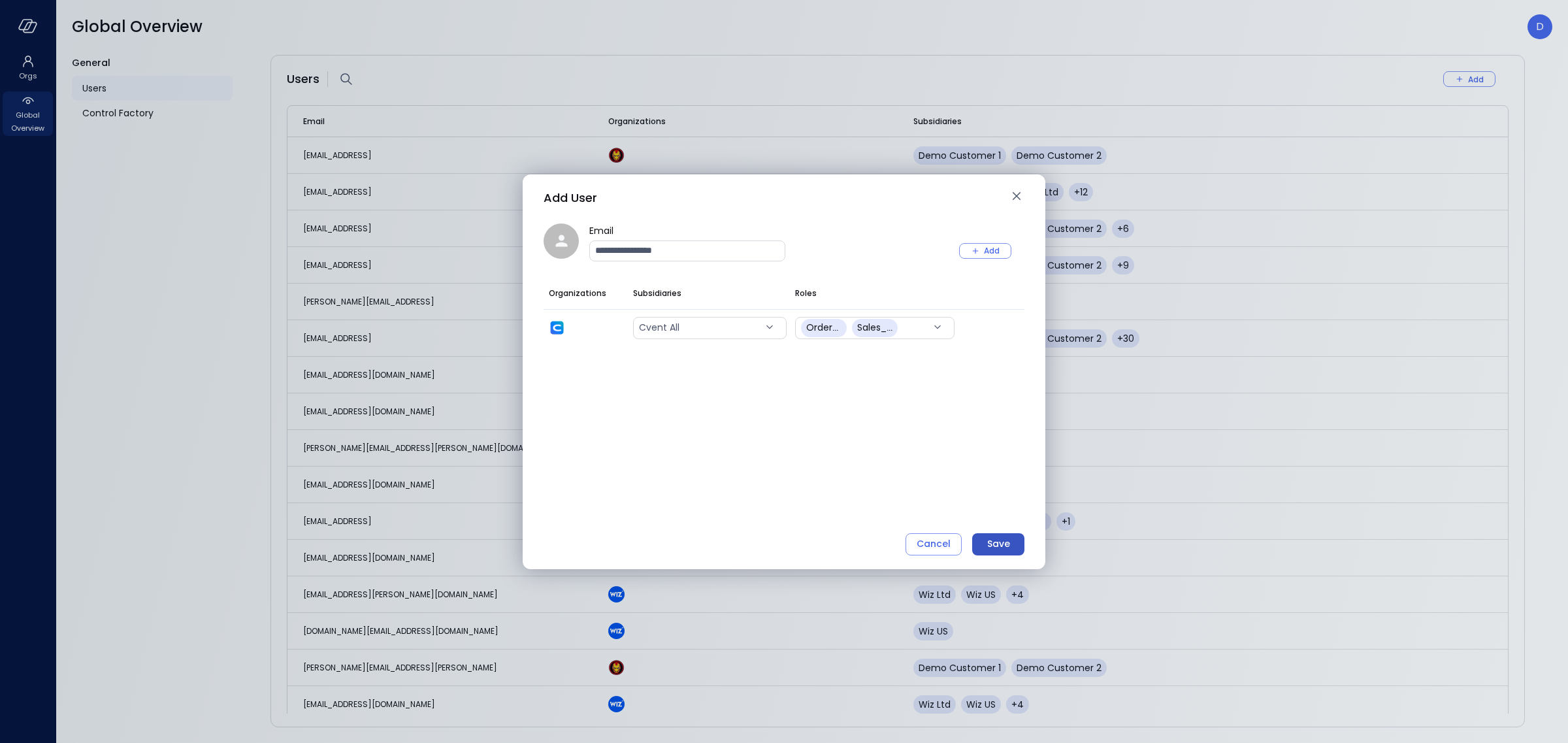
click at [1004, 549] on div "Save" at bounding box center [998, 544] width 23 height 16
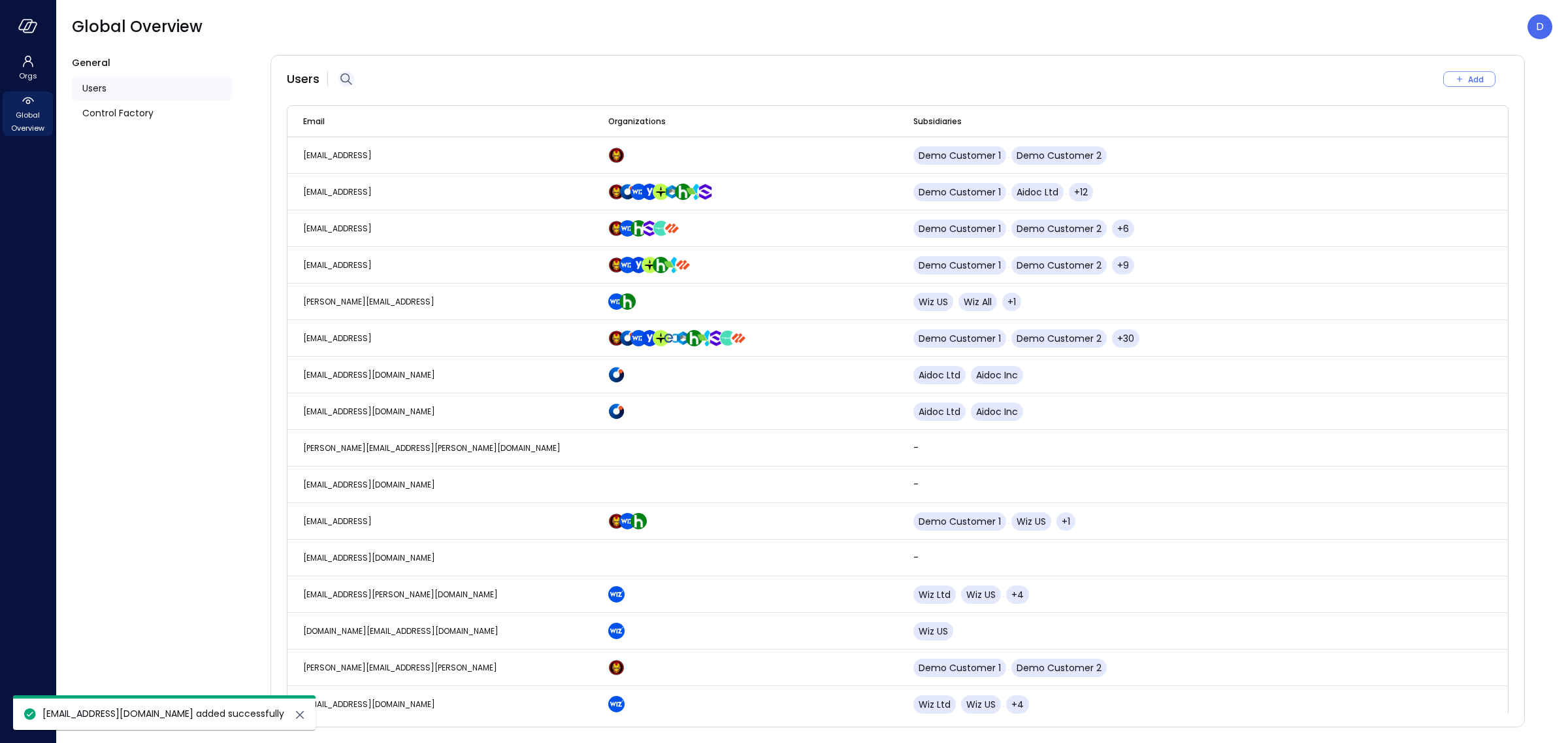
click at [353, 74] on div at bounding box center [346, 79] width 21 height 21
click at [347, 79] on icon "button" at bounding box center [346, 79] width 12 height 12
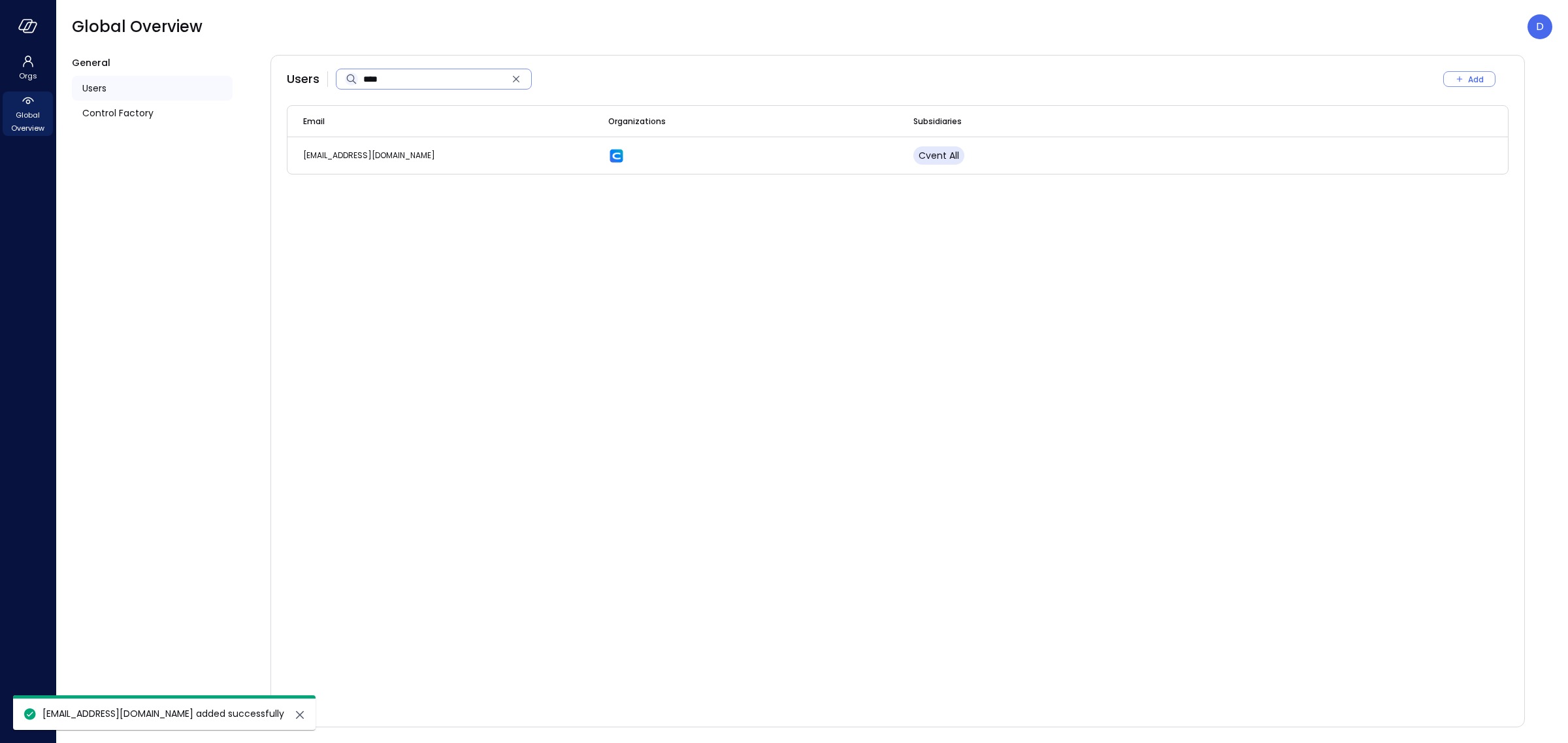
type input "*****"
click at [1234, 246] on div "Users ​ ***** ​ Add Email Organizations Subsidiaries hnarang@cvent.com Cvent all" at bounding box center [897, 391] width 1254 height 673
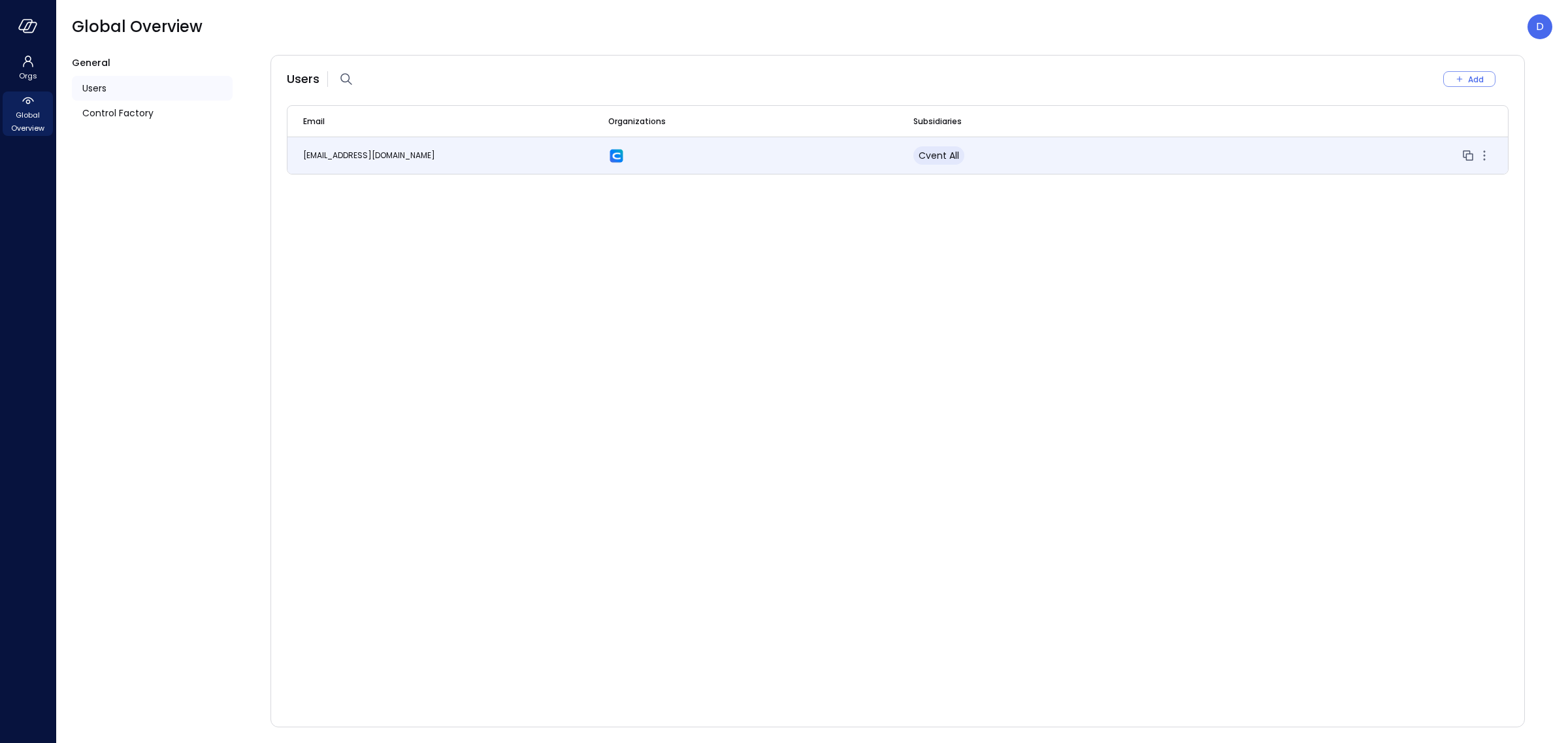
click at [1465, 155] on icon "button" at bounding box center [1468, 155] width 15 height 15
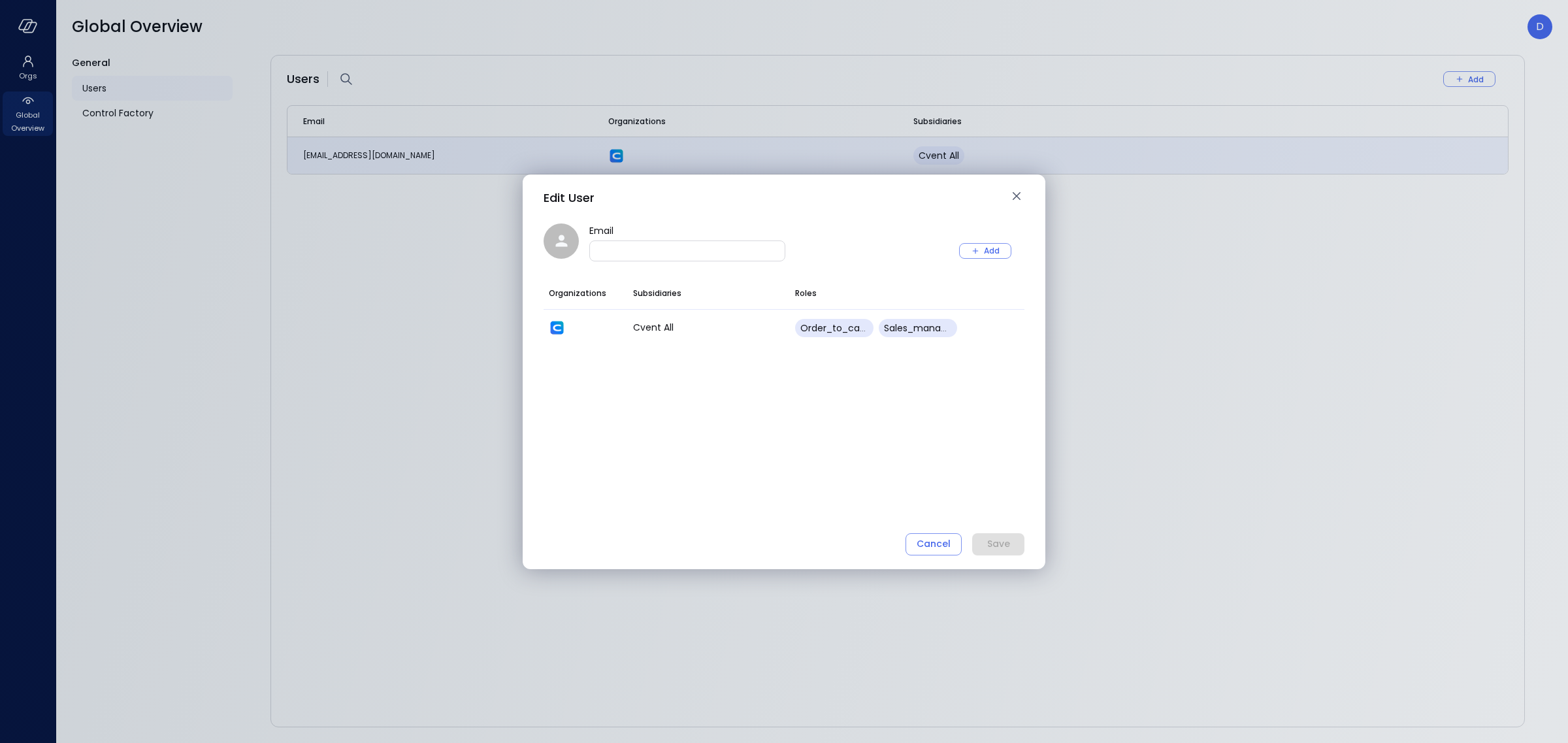
drag, startPoint x: 607, startPoint y: 251, endPoint x: 619, endPoint y: 251, distance: 12.0
click at [607, 251] on input "Email" at bounding box center [688, 250] width 195 height 13
paste input "**********"
type input "**********"
click at [1010, 541] on button "Save" at bounding box center [998, 544] width 52 height 22
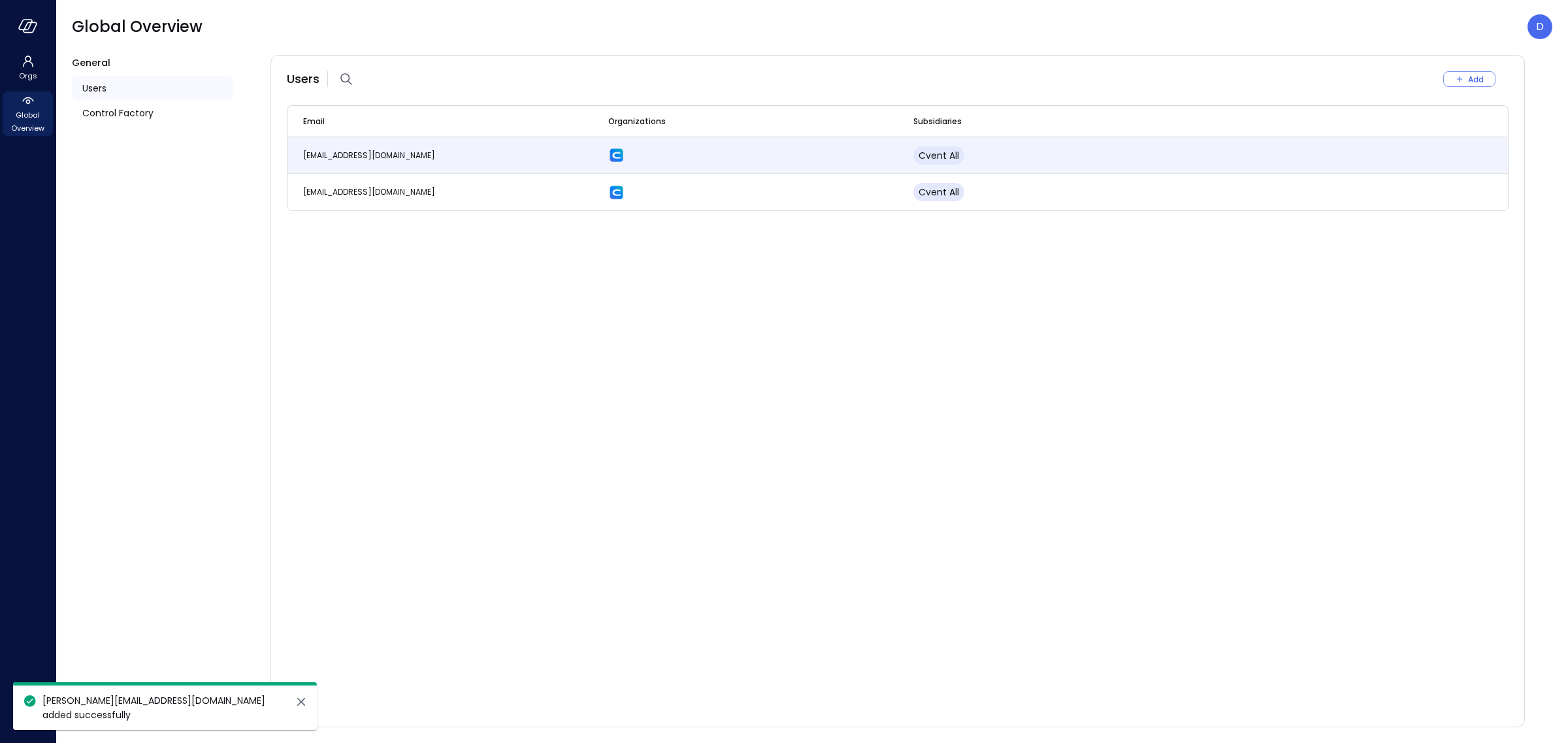
click at [95, 90] on span "Users" at bounding box center [94, 89] width 24 height 15
click at [87, 87] on span "Users" at bounding box center [94, 89] width 24 height 15
click at [88, 88] on span "Users" at bounding box center [94, 89] width 24 height 15
drag, startPoint x: 155, startPoint y: 180, endPoint x: 138, endPoint y: 144, distance: 39.8
click at [155, 180] on div "General Users Control Factory" at bounding box center [152, 391] width 161 height 673
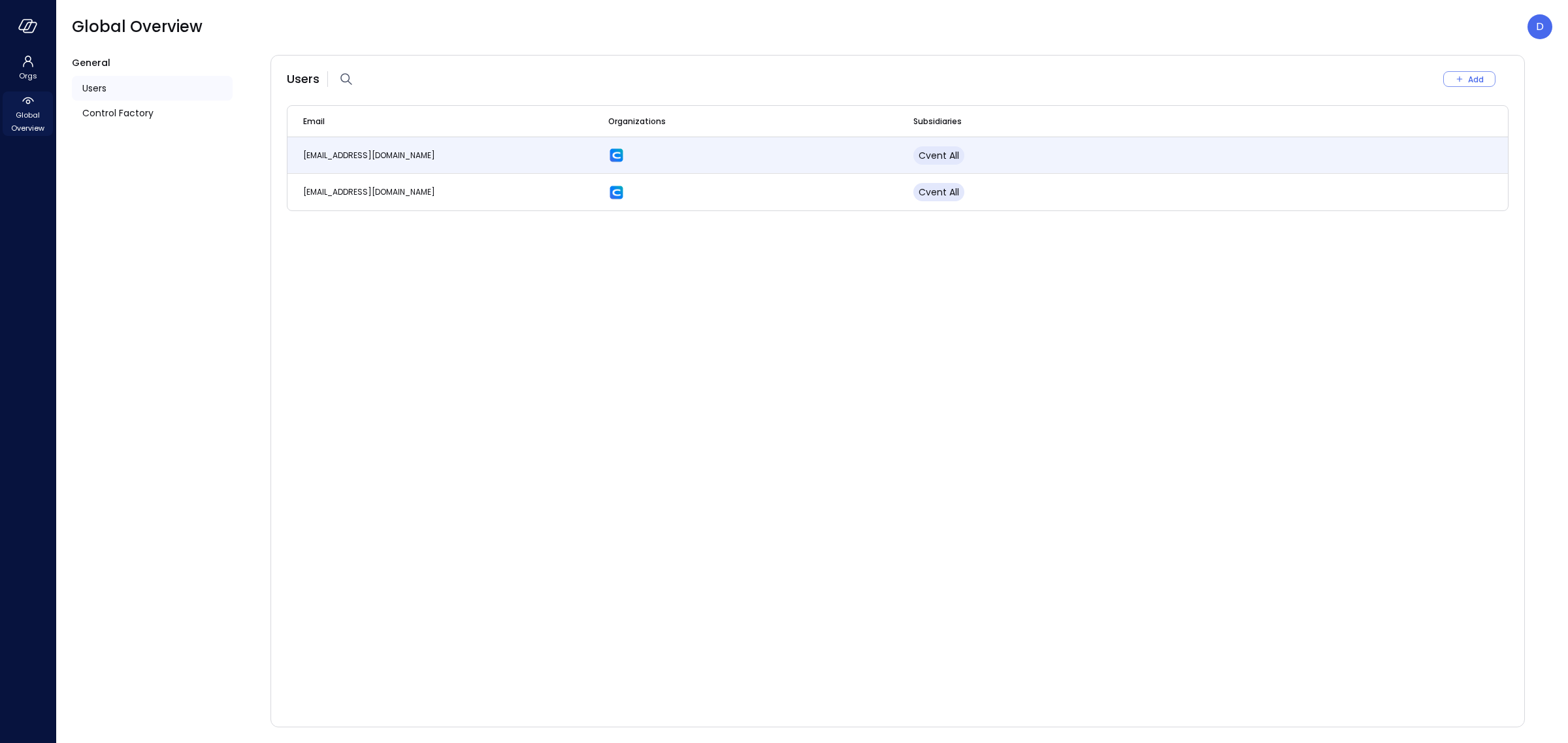
click at [23, 132] on span "Global Overview" at bounding box center [28, 122] width 40 height 26
click at [809, 74] on div "Add" at bounding box center [914, 79] width 1189 height 21
click at [340, 78] on icon "button" at bounding box center [346, 79] width 12 height 12
drag, startPoint x: 405, startPoint y: 75, endPoint x: 341, endPoint y: 69, distance: 64.3
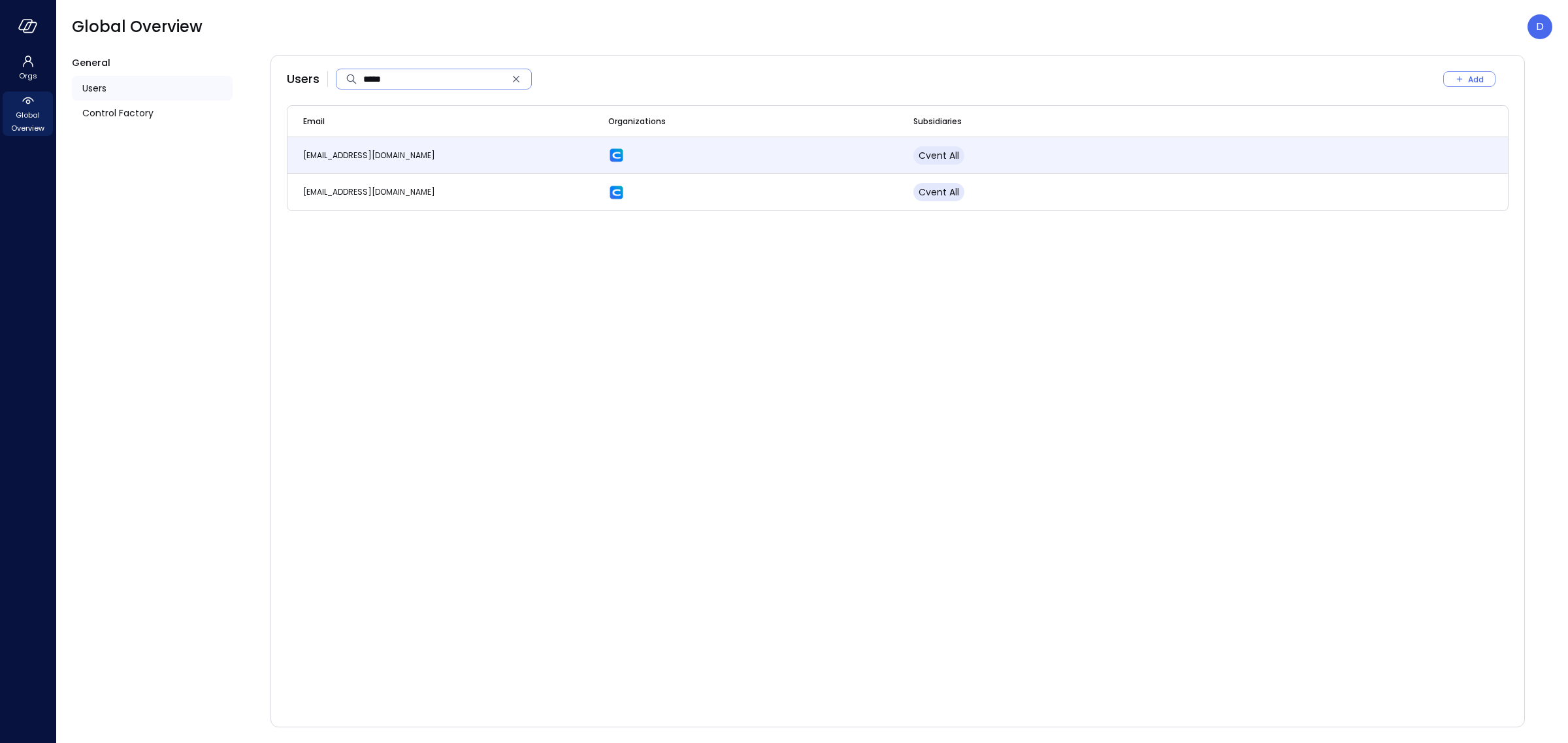
click at [339, 70] on div "​ ***** ​" at bounding box center [433, 79] width 196 height 21
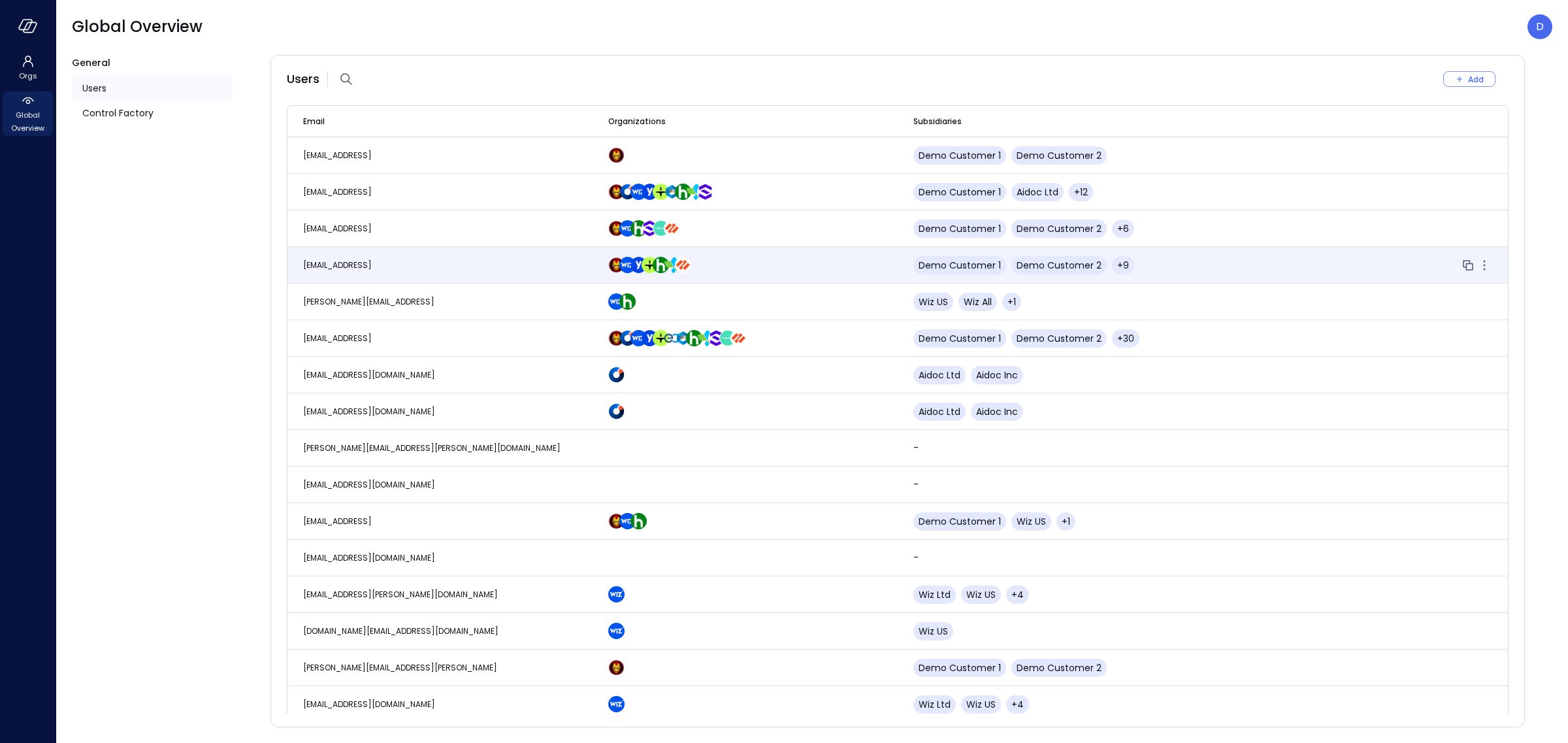
click at [351, 269] on td "dudu@safebooks.ai" at bounding box center [440, 266] width 305 height 37
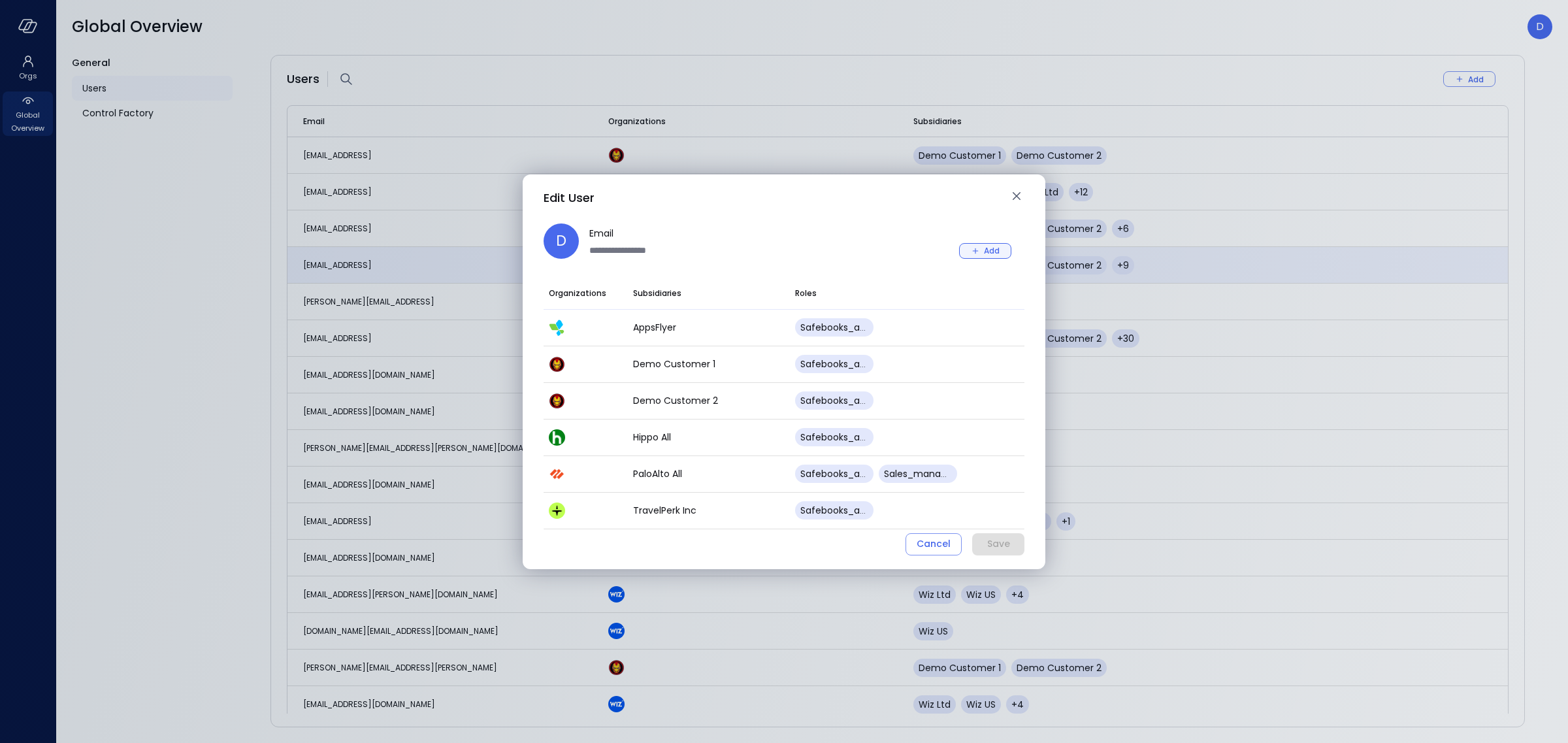
click at [976, 252] on icon "button" at bounding box center [976, 251] width 12 height 12
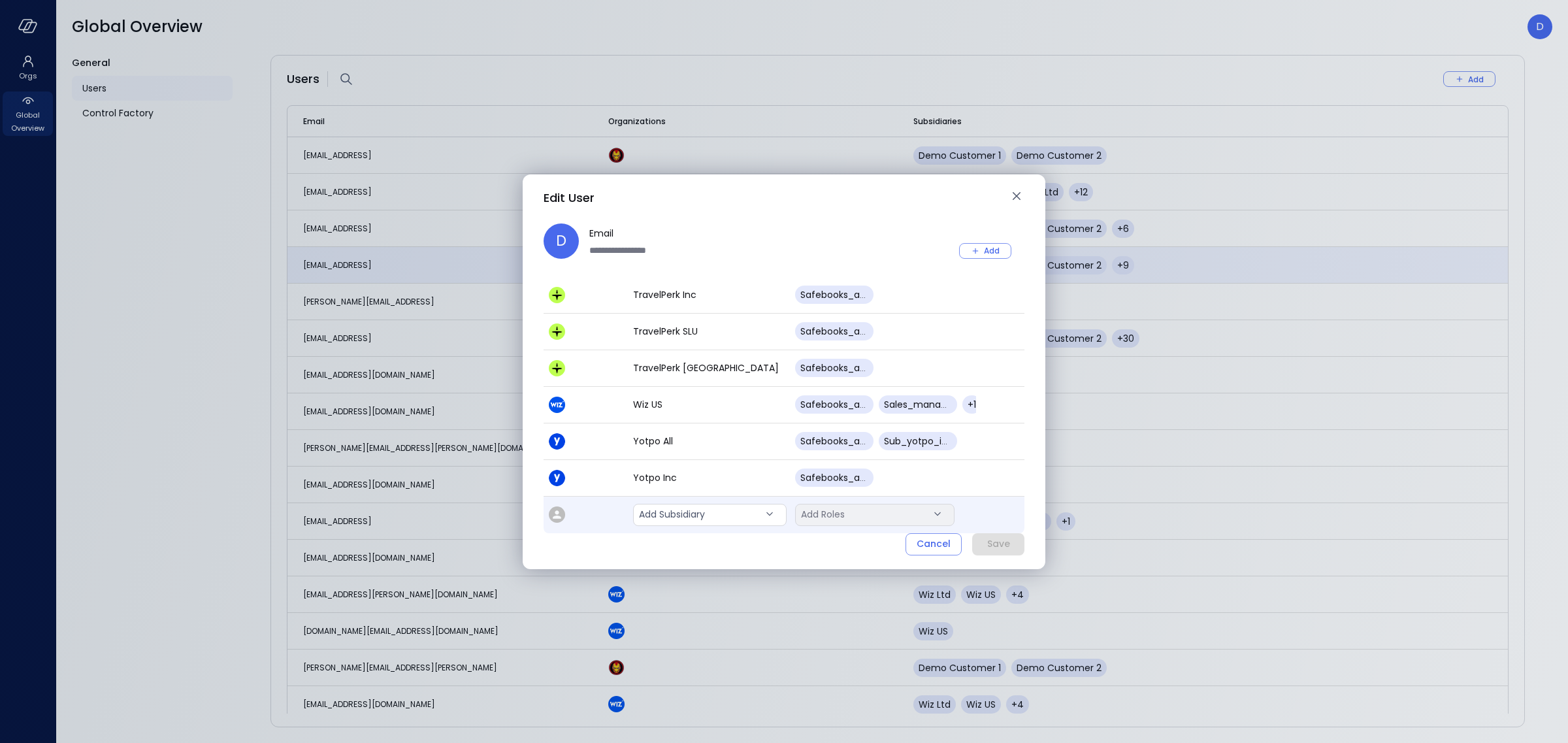
click at [701, 527] on td "Add Subsidiary **" at bounding box center [709, 515] width 162 height 37
click at [696, 520] on body "Orgs Global Overview Global Overview D General Users Control Factory Users Add …" at bounding box center [784, 371] width 1568 height 743
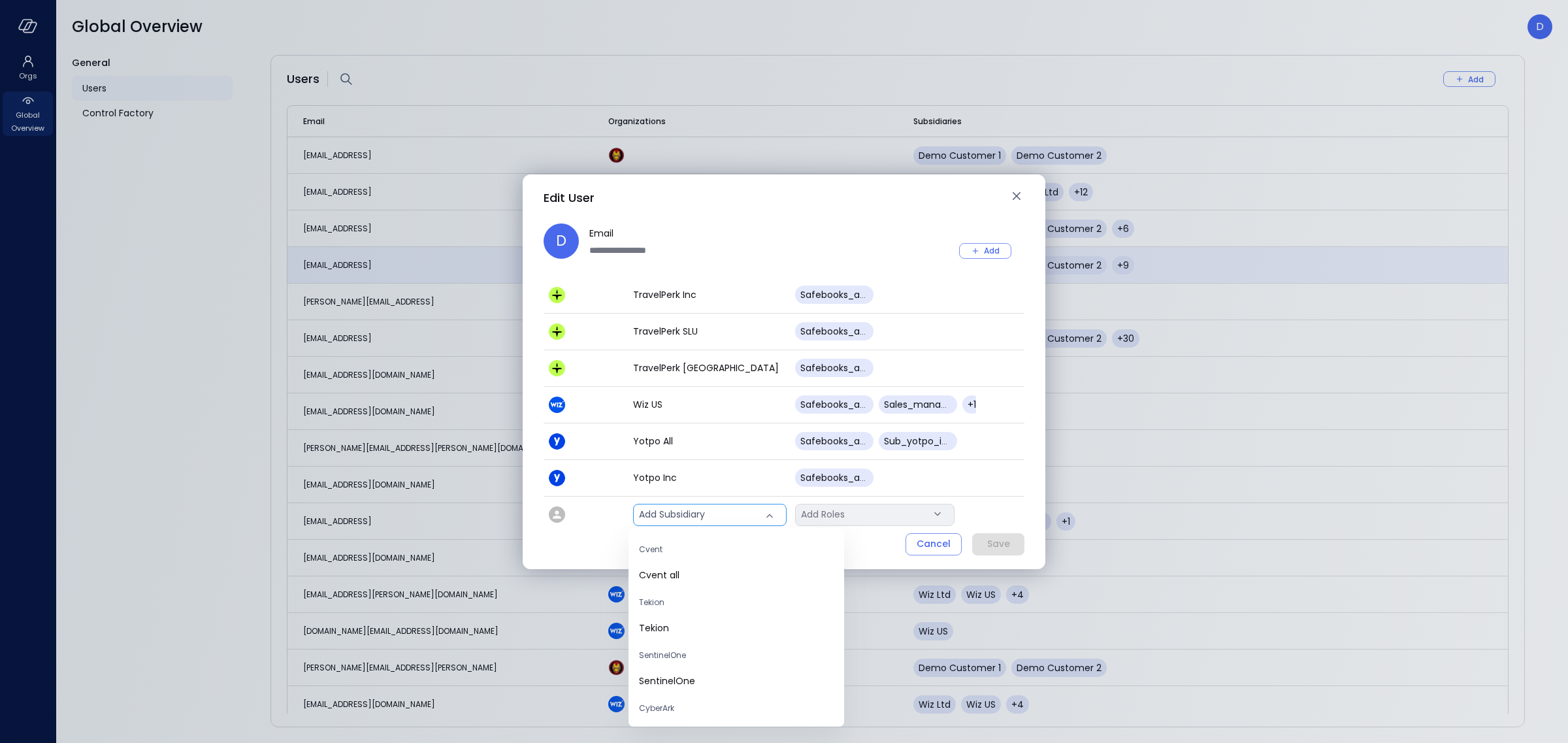
scroll to position [3, 0]
click at [714, 564] on li "Cvent all" at bounding box center [736, 572] width 216 height 21
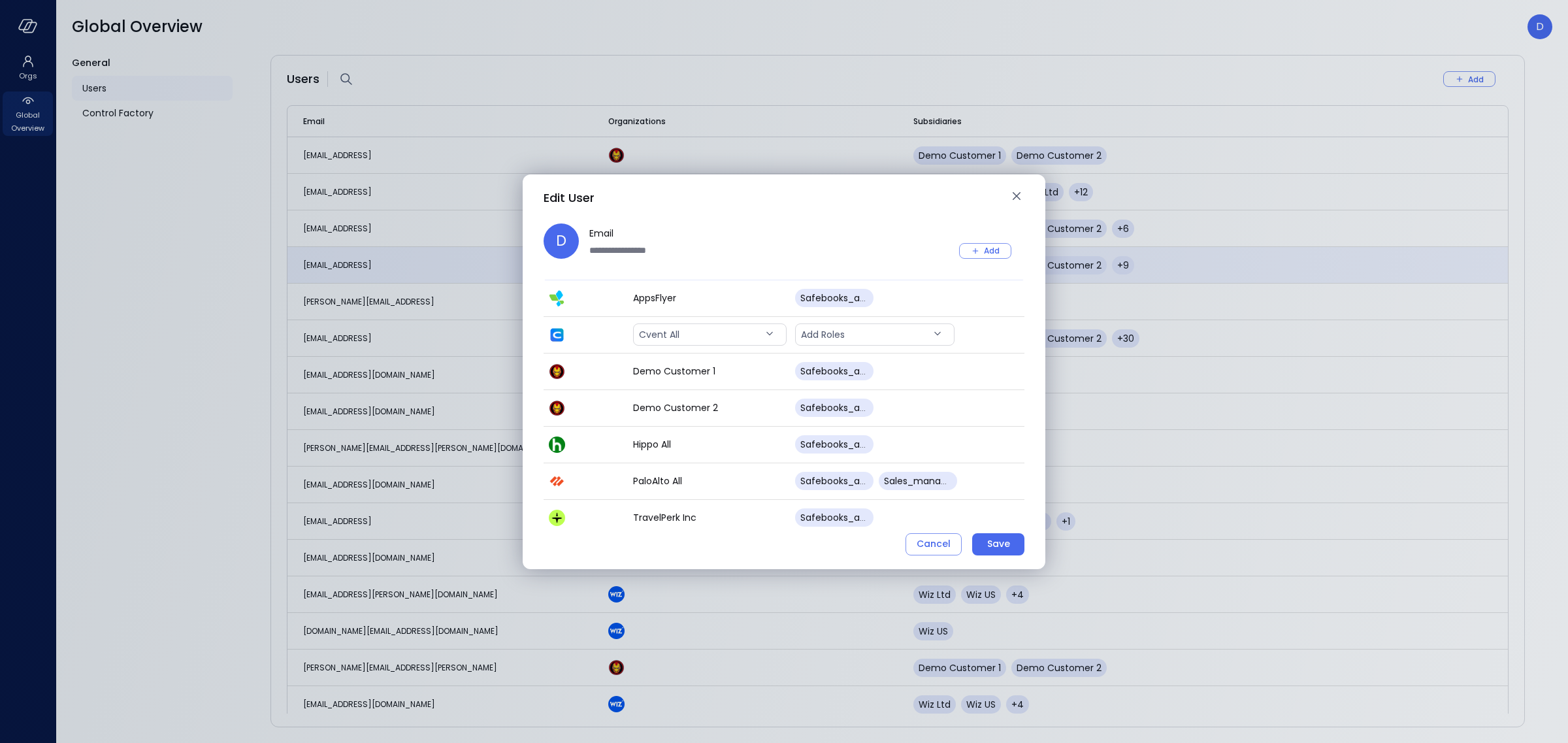
scroll to position [0, 0]
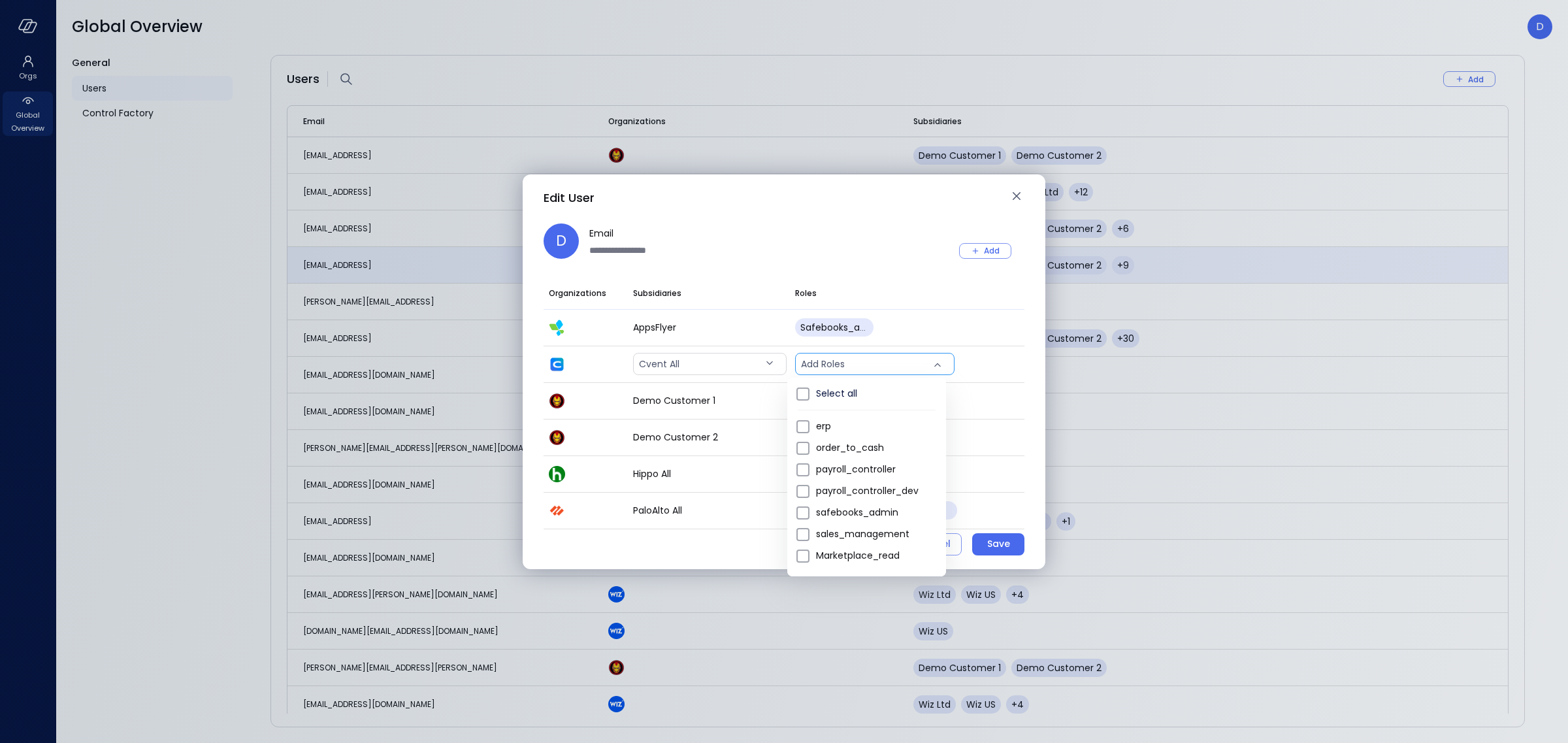
click at [861, 362] on body "Orgs Global Overview Global Overview D General Users Control Factory Users Add …" at bounding box center [784, 371] width 1568 height 743
click at [866, 510] on span "safebooks_admin" at bounding box center [875, 513] width 119 height 14
type input "*"
click at [1009, 538] on div at bounding box center [784, 371] width 1568 height 743
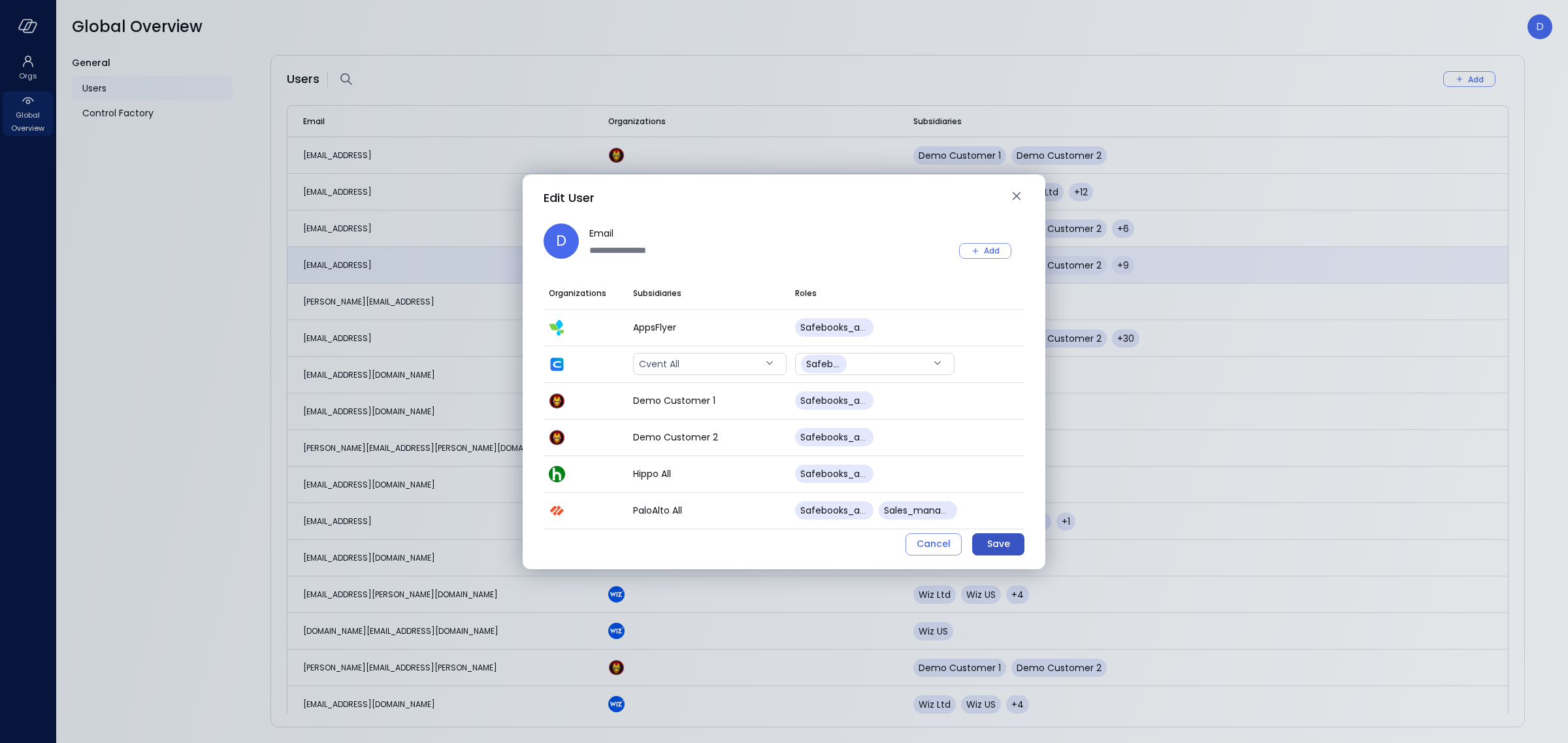
click at [1007, 546] on div "Save" at bounding box center [998, 544] width 23 height 16
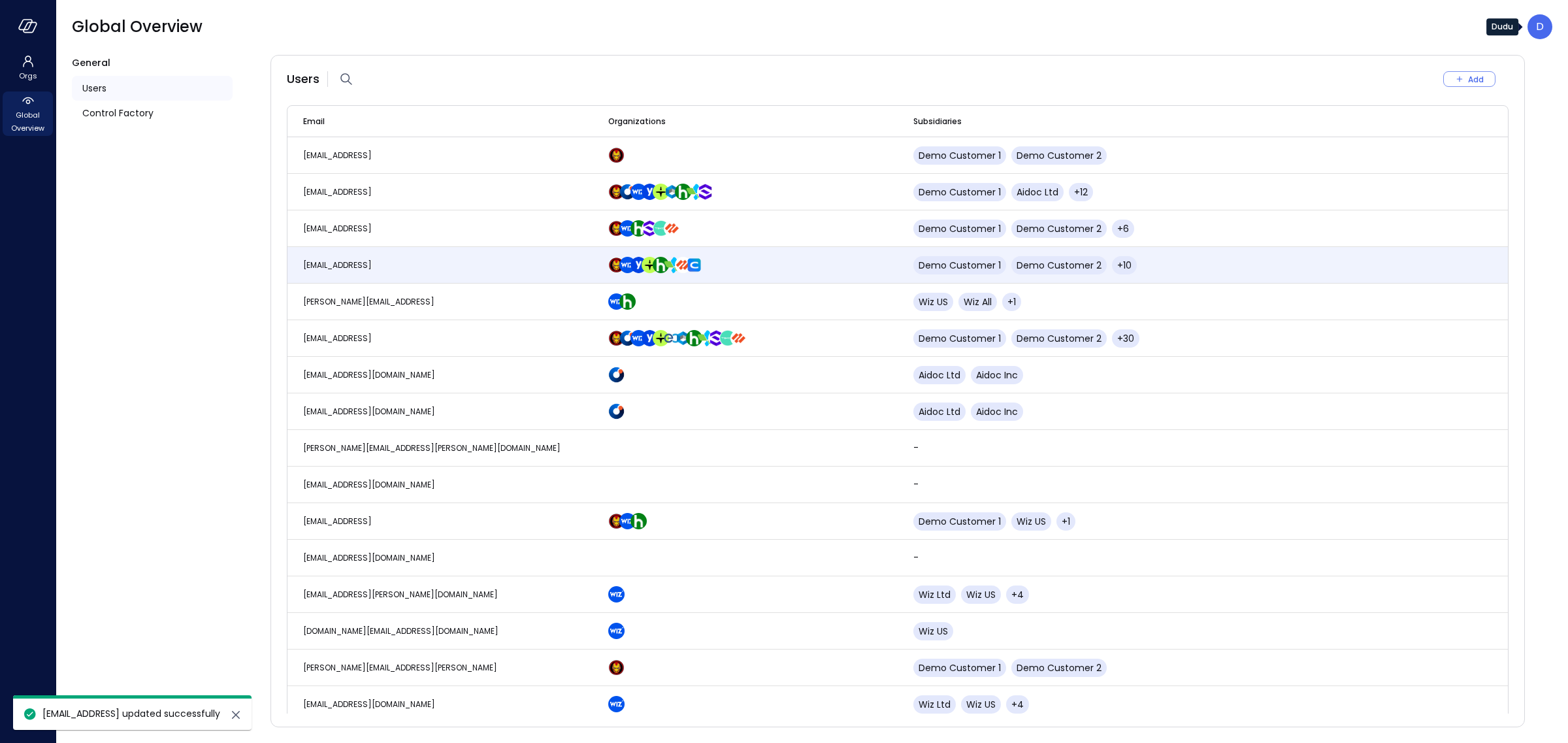
click at [1544, 32] on div "D" at bounding box center [1540, 27] width 25 height 25
click at [1481, 191] on li "Log out" at bounding box center [1486, 188] width 129 height 23
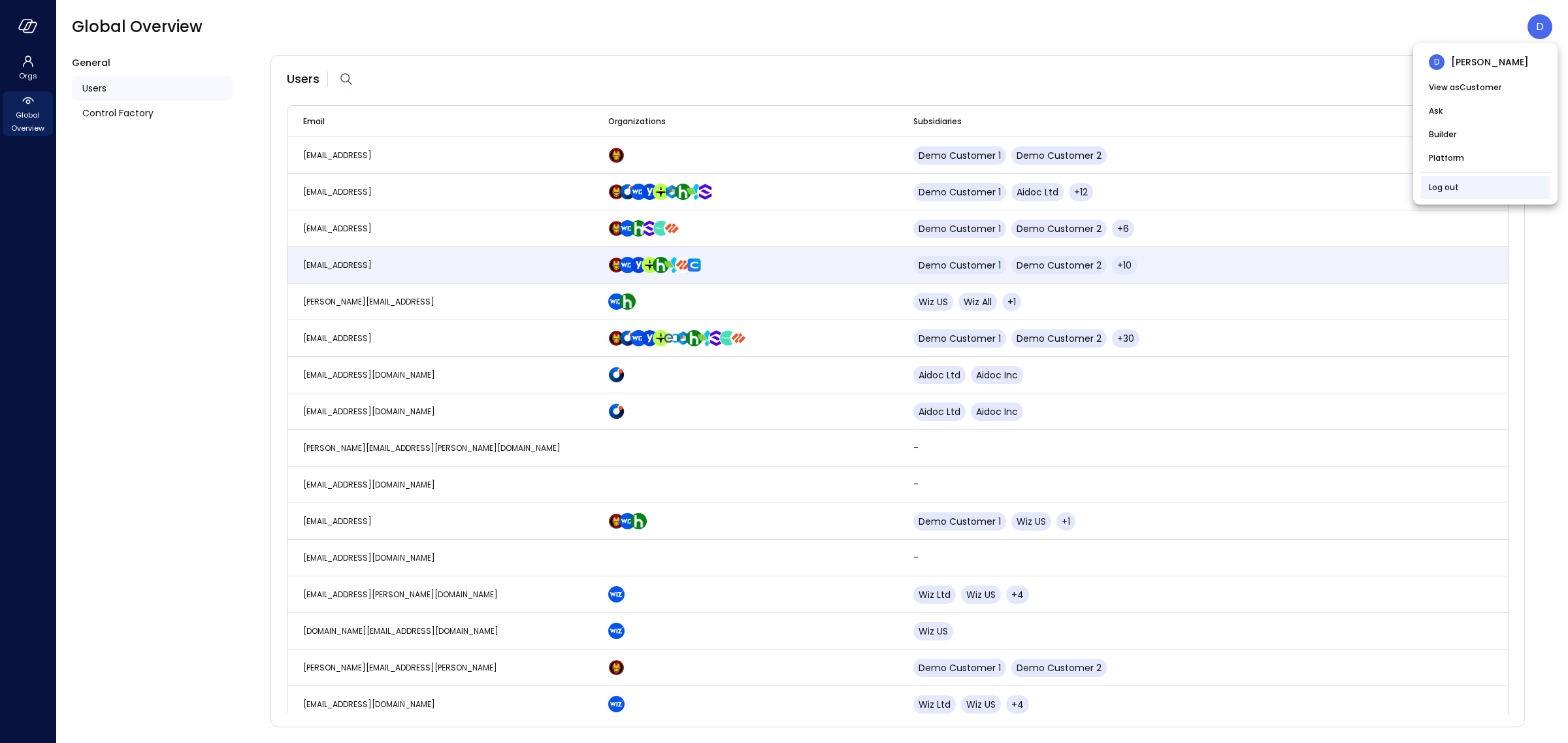
click at [1475, 181] on li "Log out" at bounding box center [1486, 188] width 129 height 23
click at [1474, 184] on li "Log out" at bounding box center [1486, 188] width 129 height 23
click at [1449, 189] on link "Log out" at bounding box center [1443, 188] width 30 height 13
click at [1445, 187] on link "Log out" at bounding box center [1443, 188] width 30 height 13
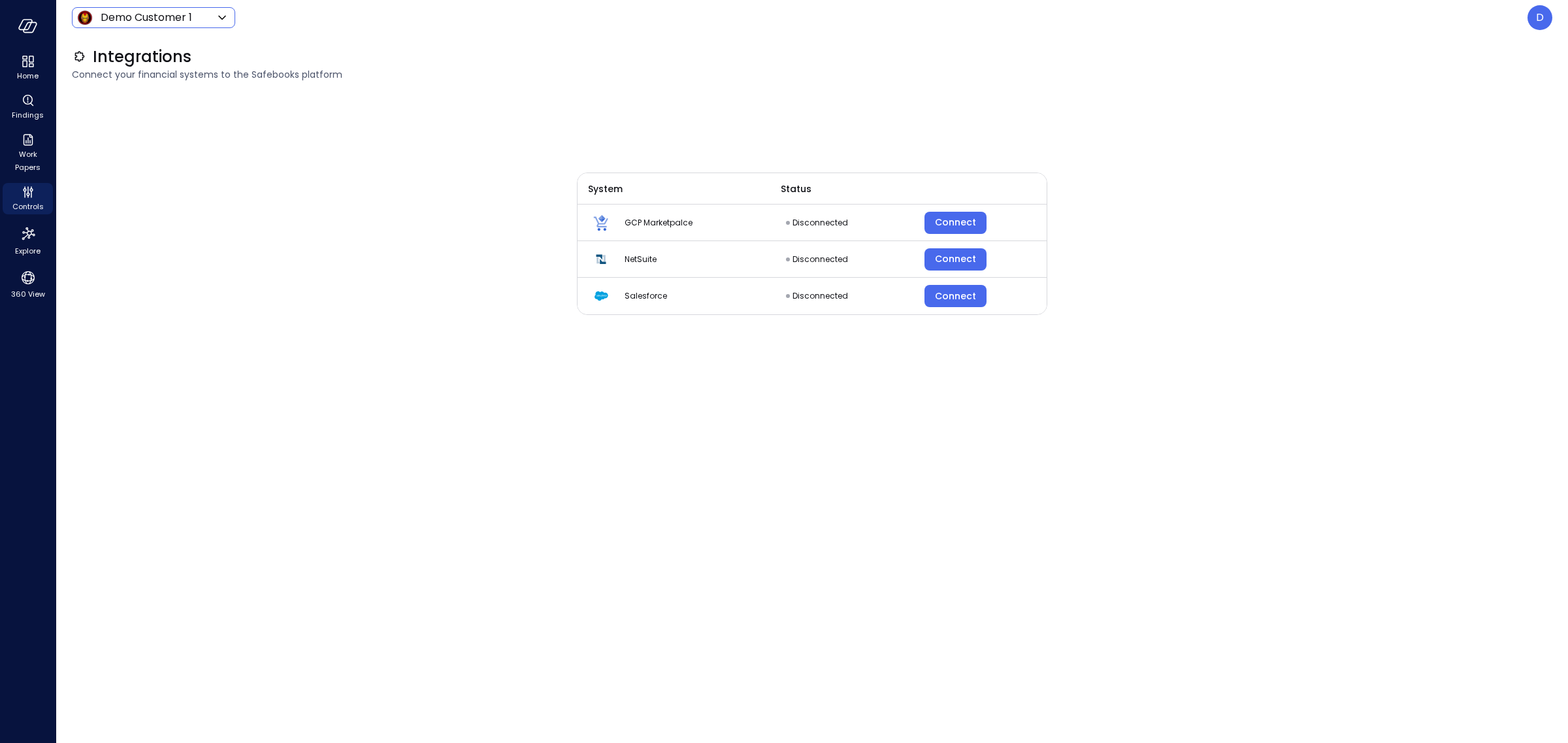
click at [223, 9] on div "Demo Customer 1 ***** ​" at bounding box center [153, 18] width 163 height 21
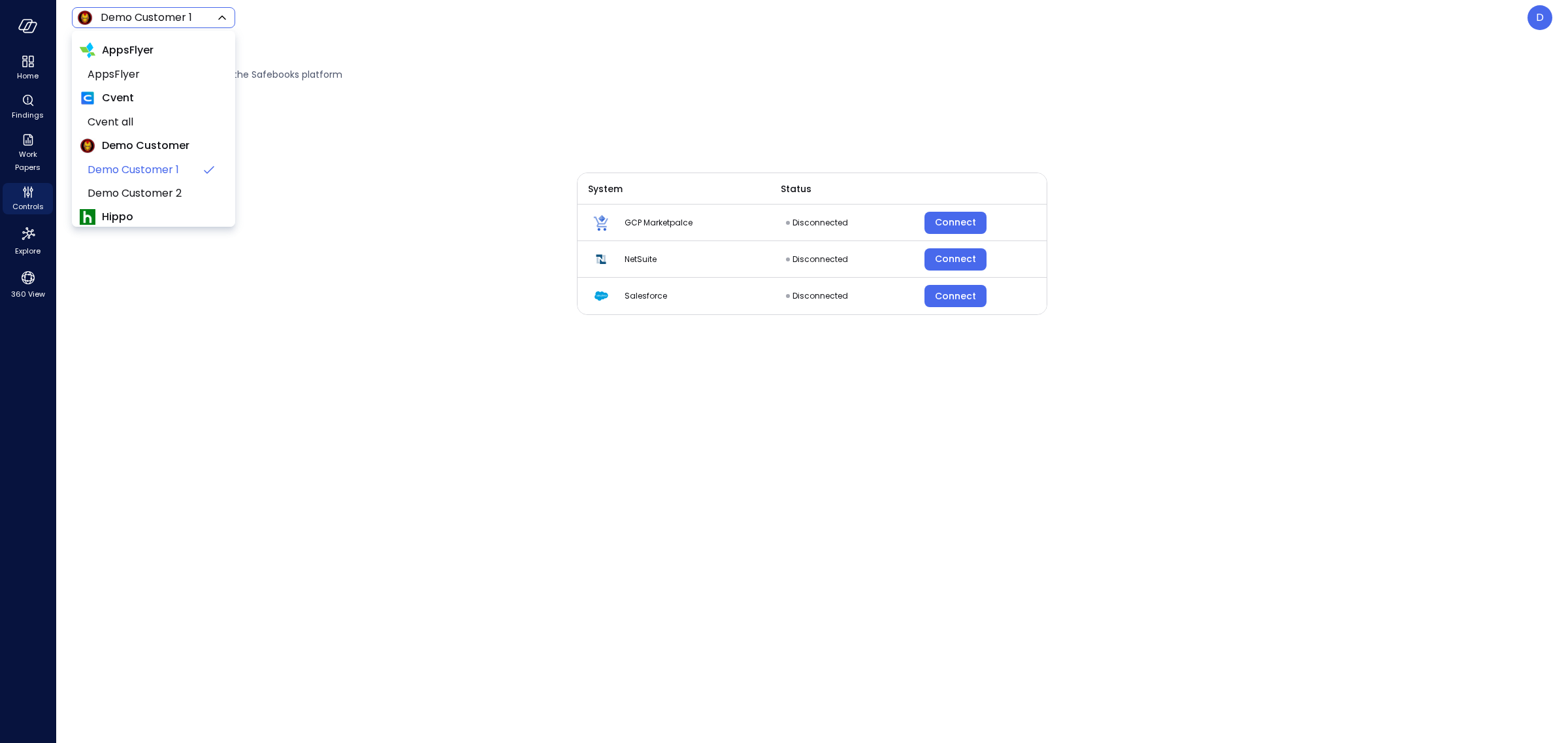
click at [173, 17] on body "Home Findings Work Papers Controls Explore 360 View Demo Customer 1 ***** ​ D I…" at bounding box center [784, 371] width 1568 height 743
click at [147, 123] on span "Cvent all" at bounding box center [152, 122] width 129 height 15
type input "*******"
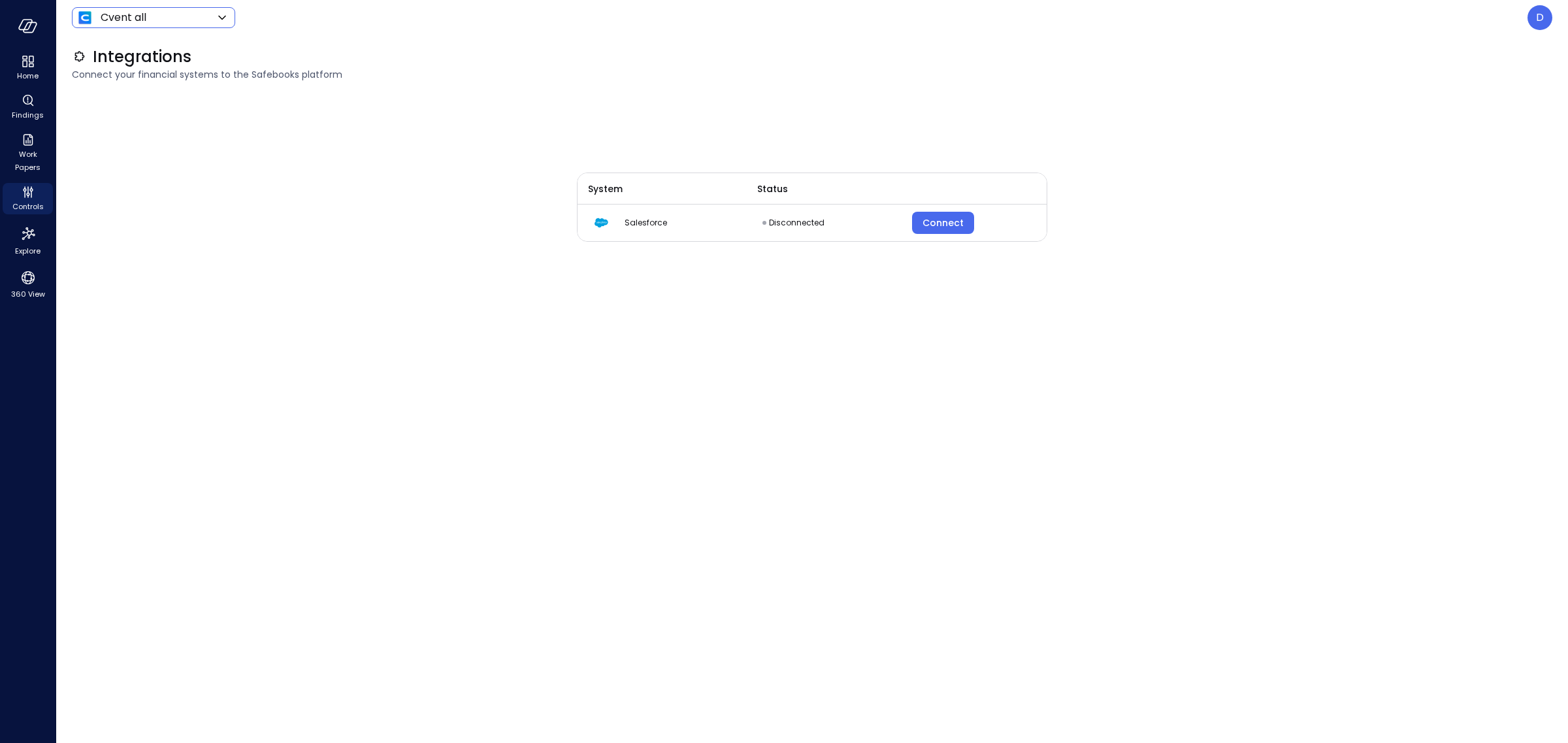
click at [499, 82] on div "Integrations Connect your financial systems to the Safebooks platform" at bounding box center [804, 64] width 1496 height 57
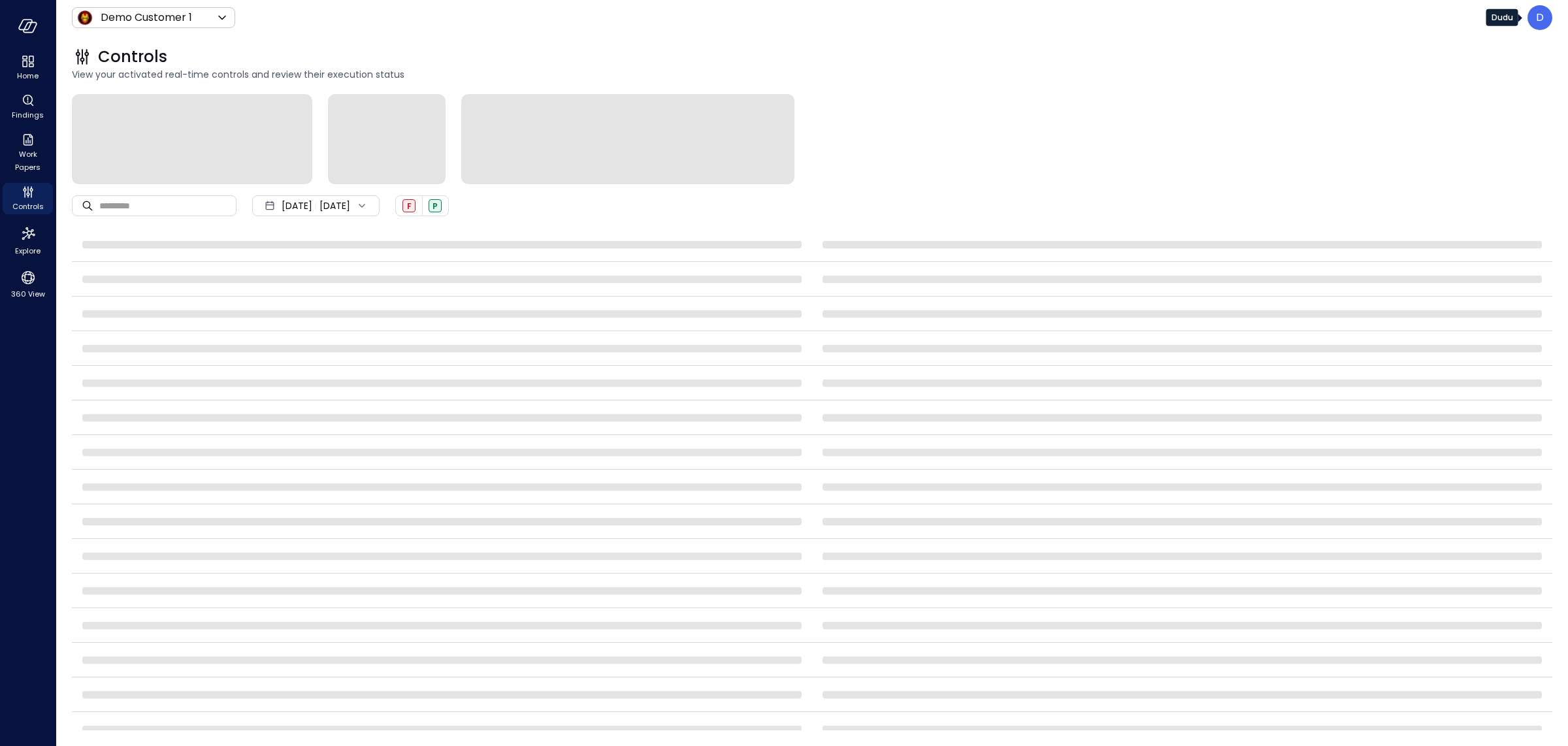
click at [1539, 16] on p "D" at bounding box center [1539, 17] width 8 height 15
click at [1459, 188] on li "Log out" at bounding box center [1486, 178] width 129 height 23
click at [1457, 183] on link "Log out" at bounding box center [1443, 178] width 30 height 13
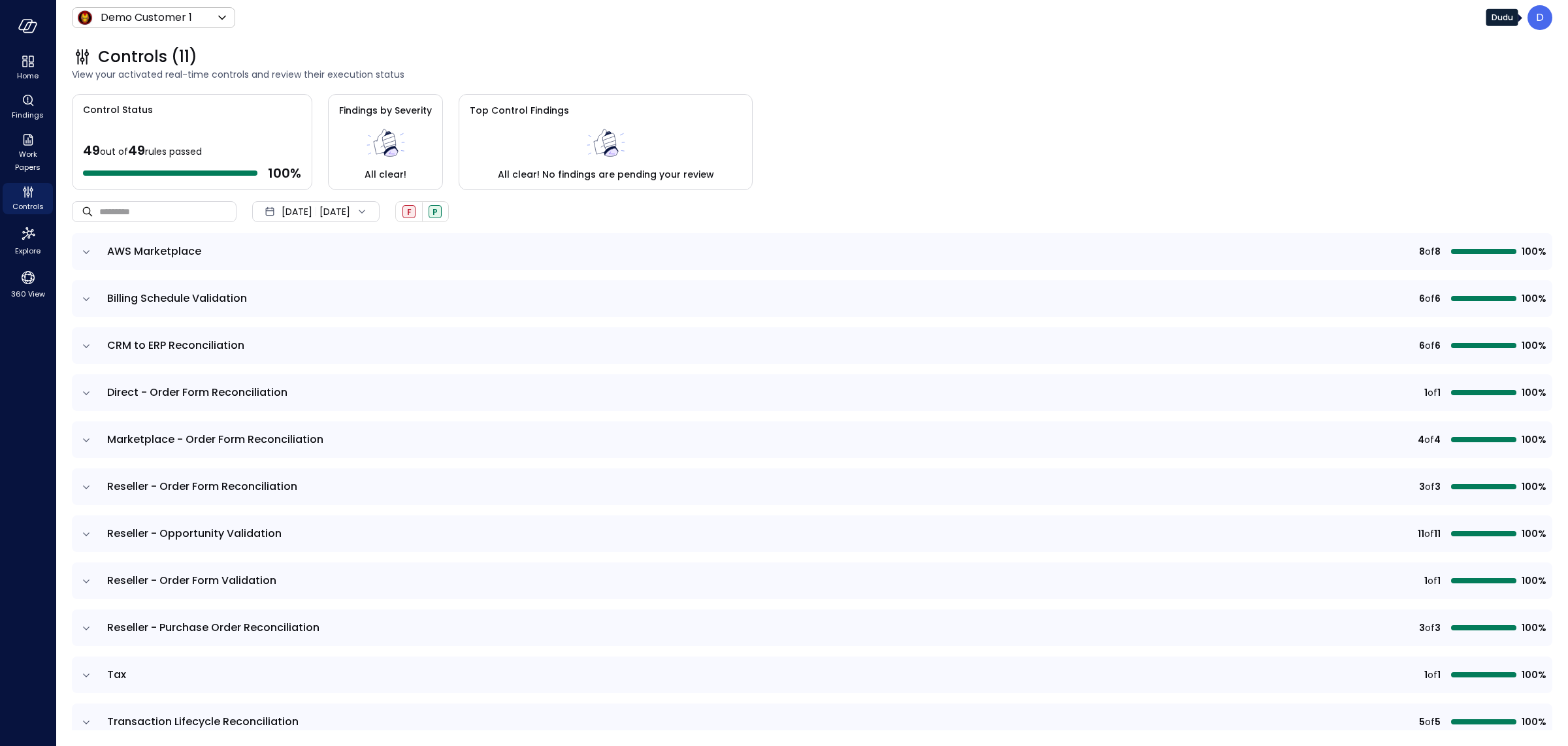
click at [1550, 15] on div "D" at bounding box center [1540, 18] width 25 height 25
click at [1468, 186] on li "Log out" at bounding box center [1486, 178] width 129 height 23
click at [1463, 182] on li "Log out" at bounding box center [1486, 178] width 129 height 23
click at [1458, 179] on li "Log out" at bounding box center [1486, 178] width 129 height 23
click at [1427, 185] on li "Log out" at bounding box center [1486, 178] width 129 height 23
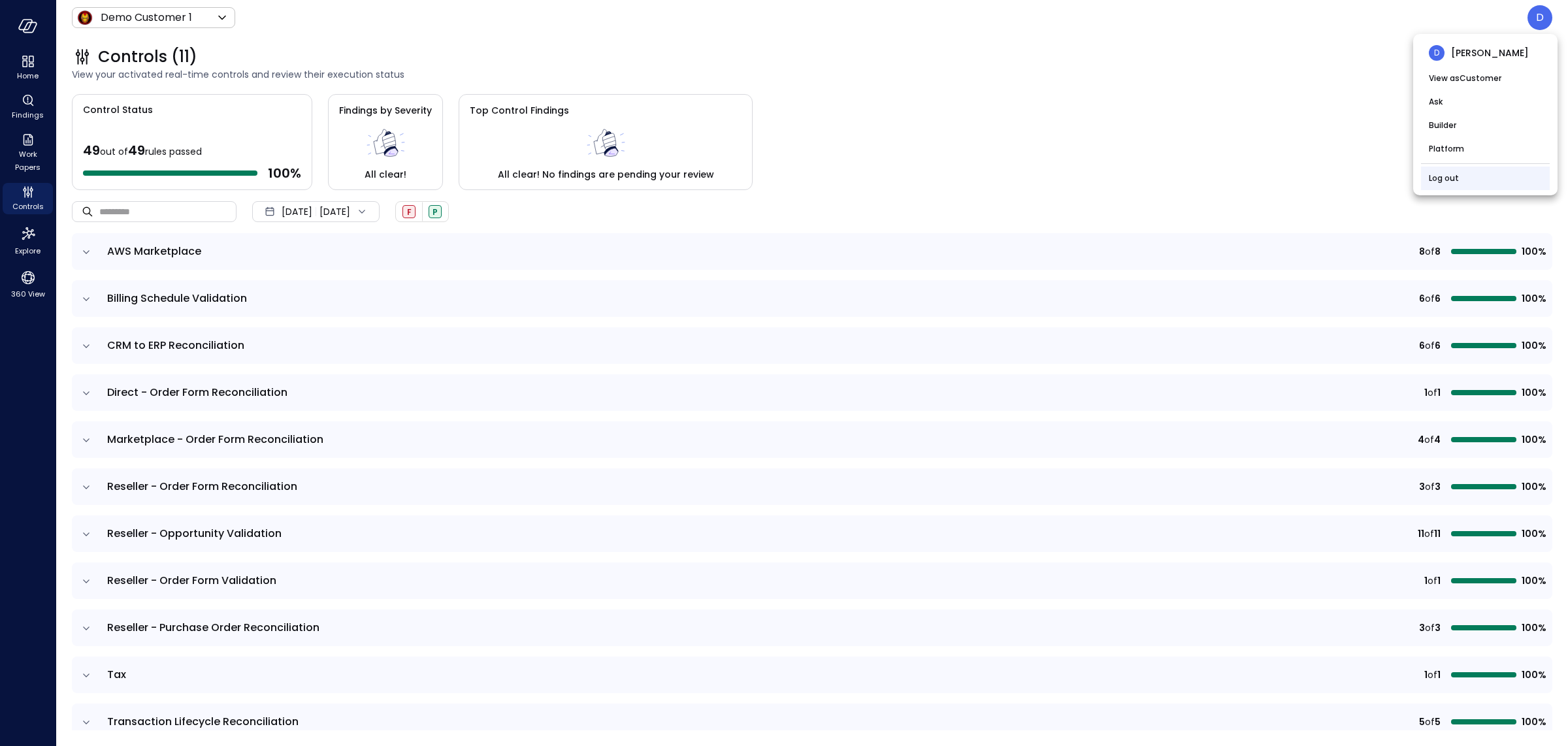
click at [1434, 182] on link "Log out" at bounding box center [1443, 178] width 30 height 13
click at [1448, 176] on link "Log out" at bounding box center [1443, 178] width 30 height 13
click at [1547, 15] on div "D" at bounding box center [1540, 18] width 25 height 25
click at [1451, 182] on link "Log out" at bounding box center [1443, 178] width 30 height 13
